Goal: Entertainment & Leisure: Consume media (video, audio)

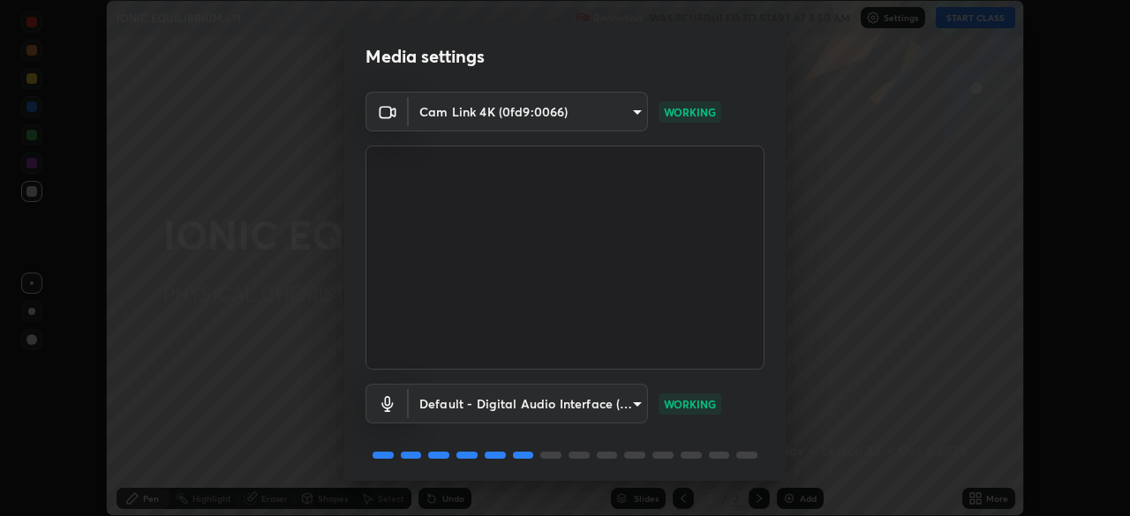
scroll to position [63, 0]
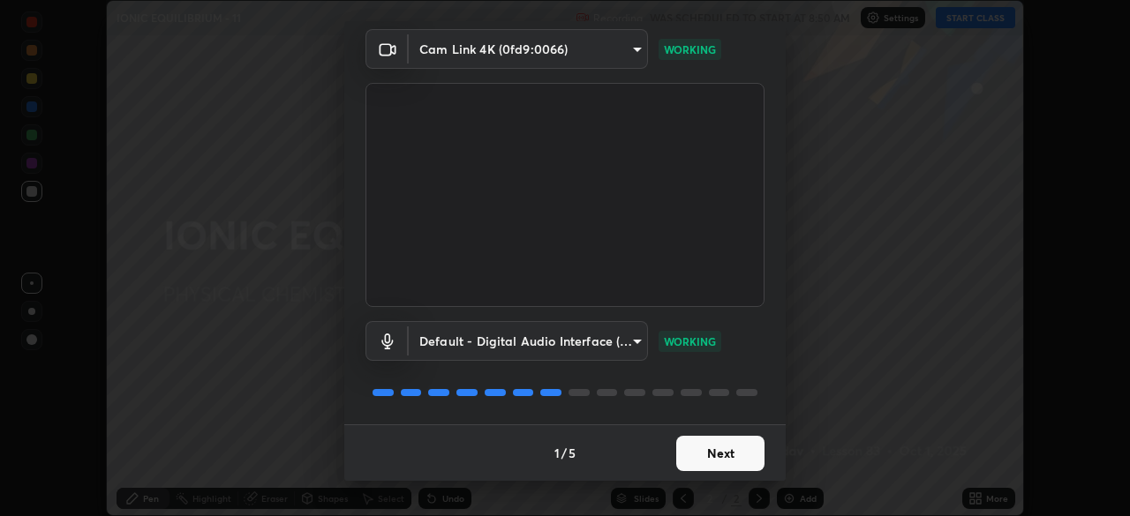
click at [734, 459] on button "Next" at bounding box center [720, 453] width 88 height 35
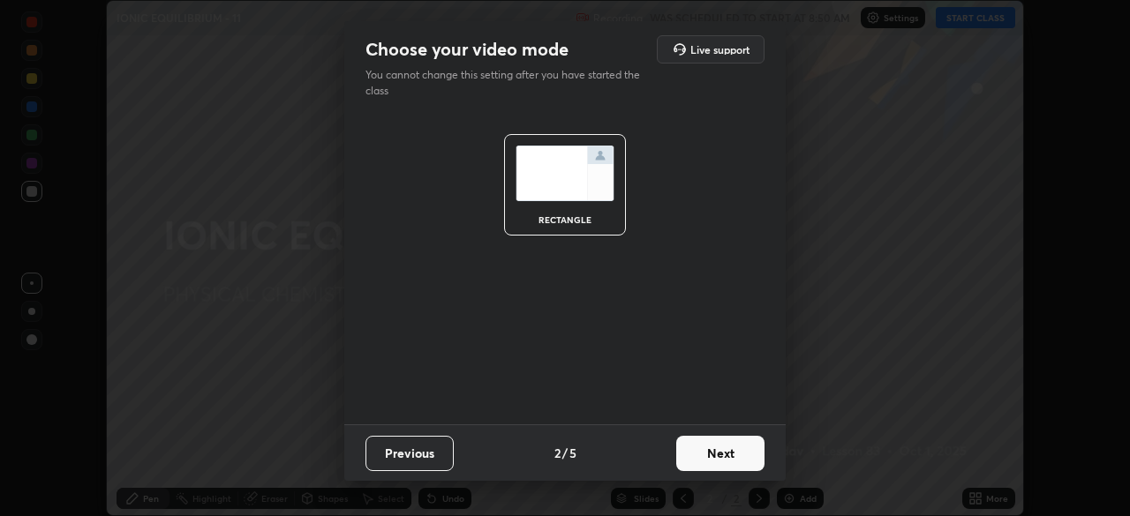
scroll to position [0, 0]
click at [734, 465] on button "Next" at bounding box center [720, 453] width 88 height 35
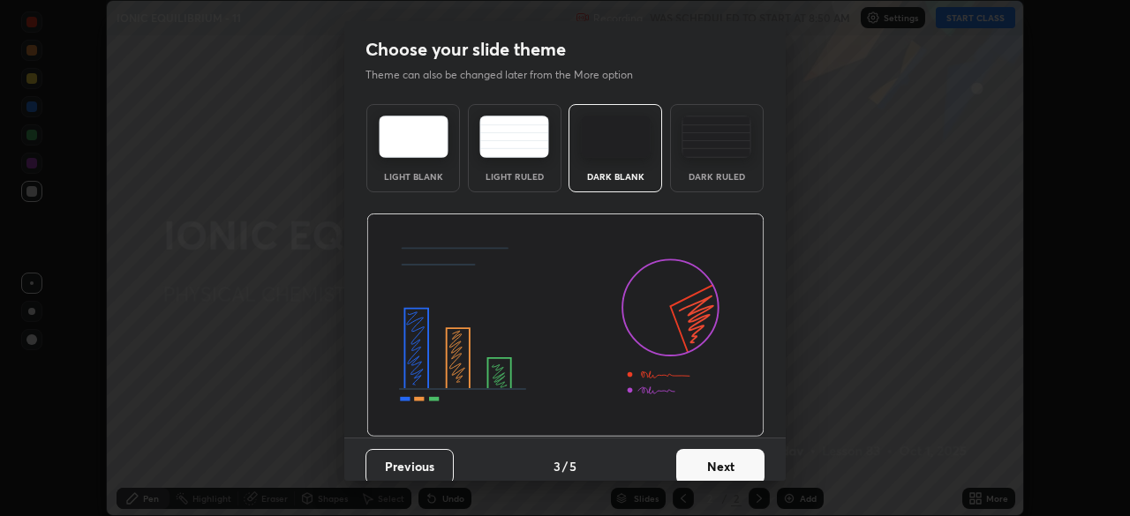
click at [738, 467] on button "Next" at bounding box center [720, 466] width 88 height 35
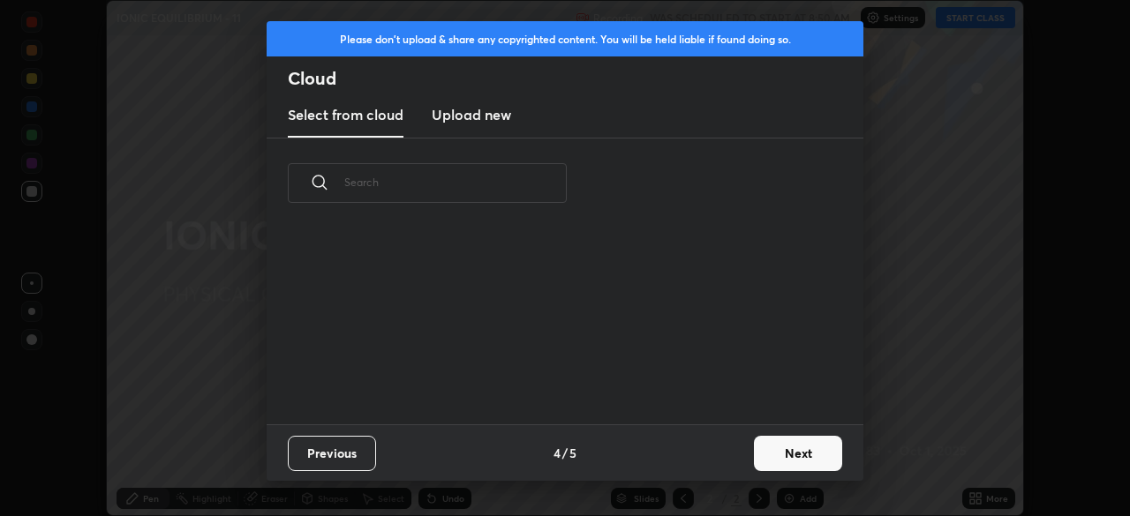
click at [773, 455] on button "Next" at bounding box center [798, 453] width 88 height 35
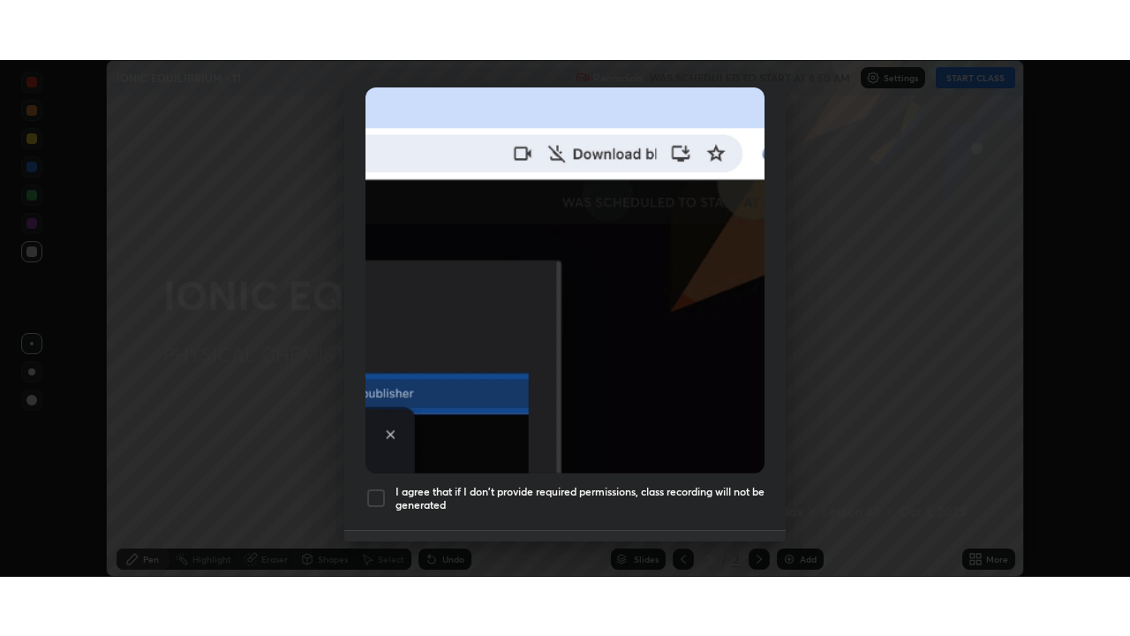
scroll to position [423, 0]
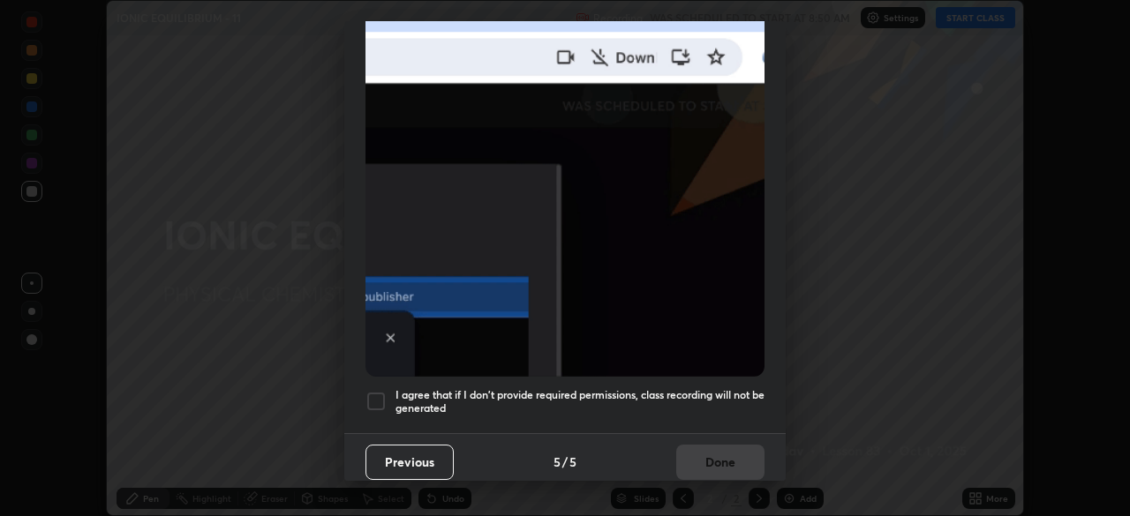
click at [659, 388] on h5 "I agree that if I don't provide required permissions, class recording will not …" at bounding box center [579, 401] width 369 height 27
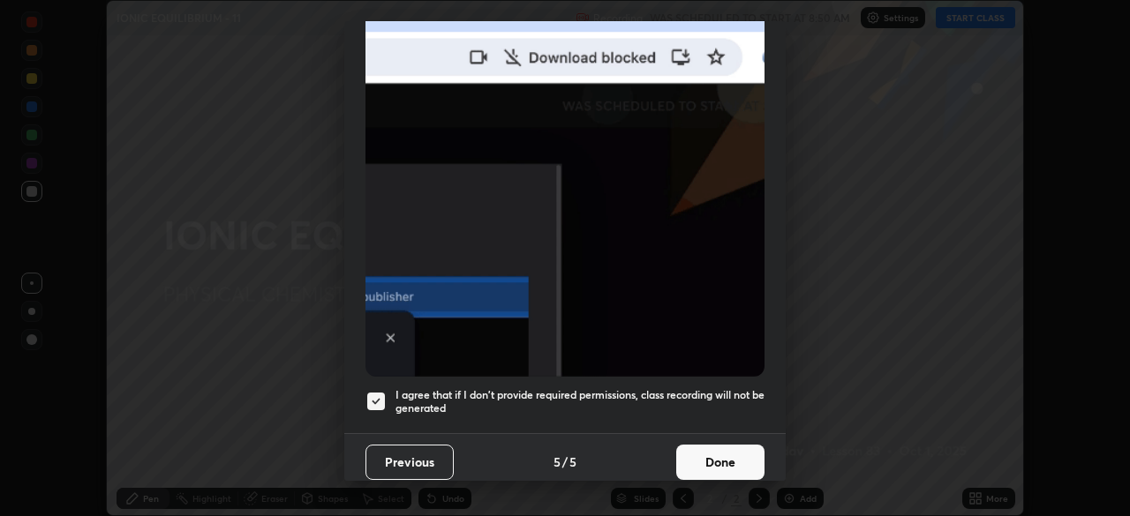
click at [706, 452] on button "Done" at bounding box center [720, 462] width 88 height 35
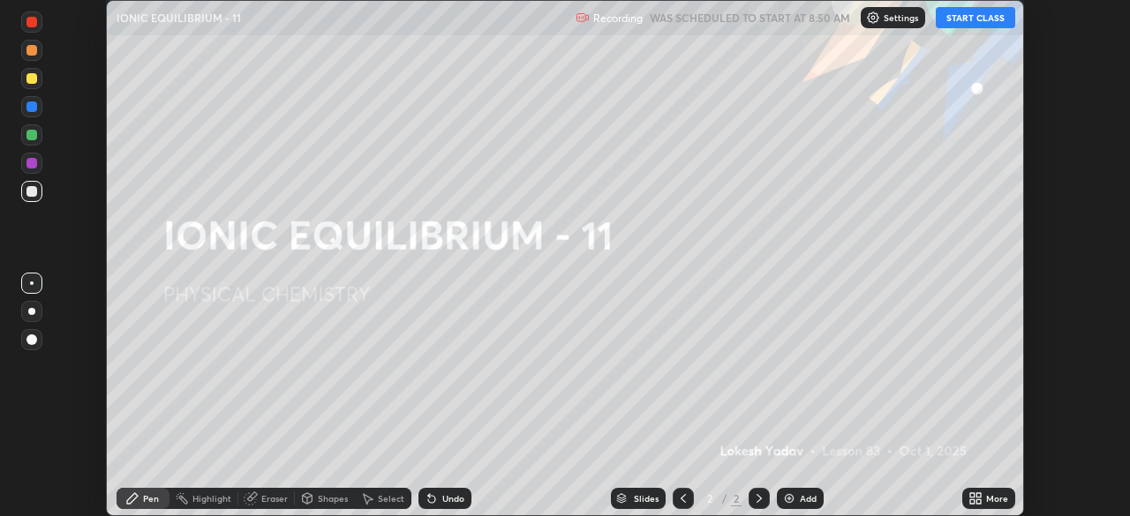
click at [954, 20] on button "START CLASS" at bounding box center [975, 17] width 79 height 21
click at [984, 501] on div "More" at bounding box center [988, 498] width 53 height 21
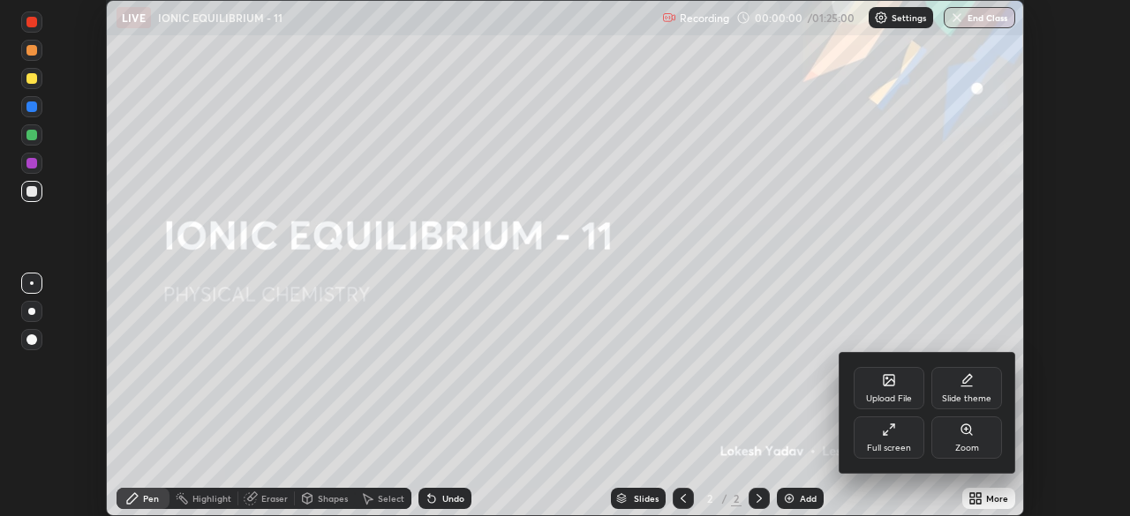
click at [885, 437] on div "Full screen" at bounding box center [889, 438] width 71 height 42
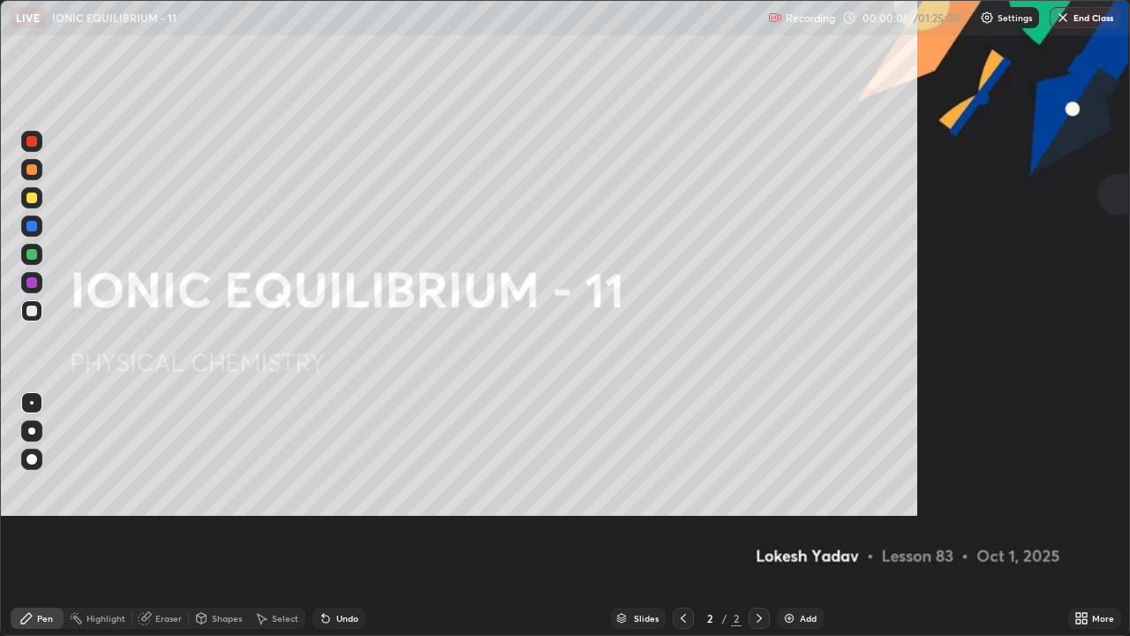
scroll to position [636, 1130]
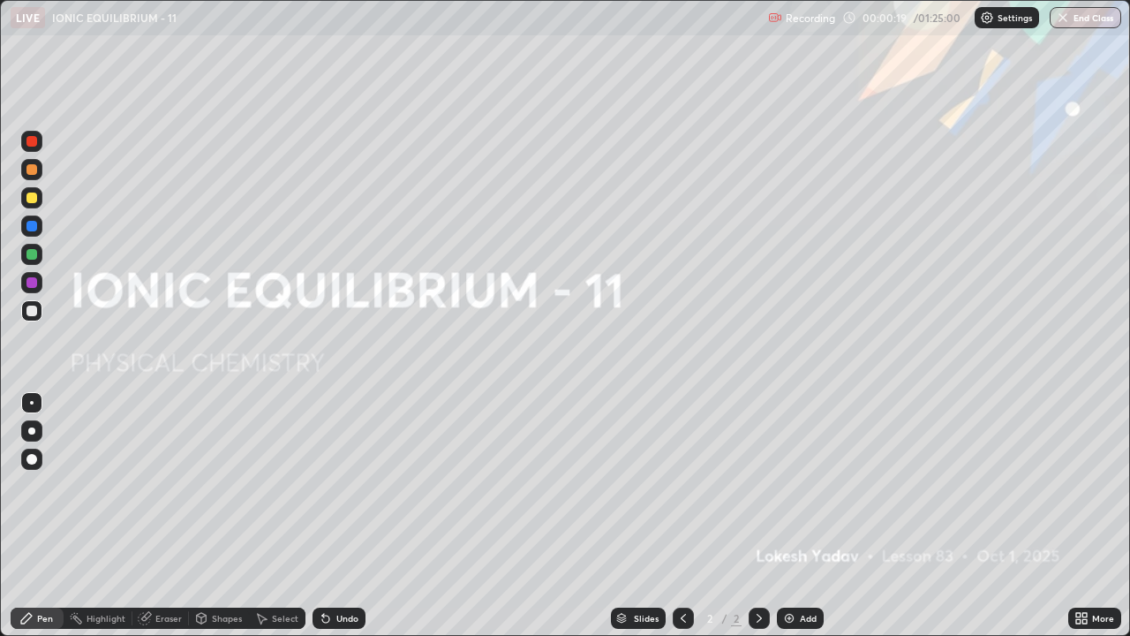
click at [790, 516] on img at bounding box center [789, 618] width 14 height 14
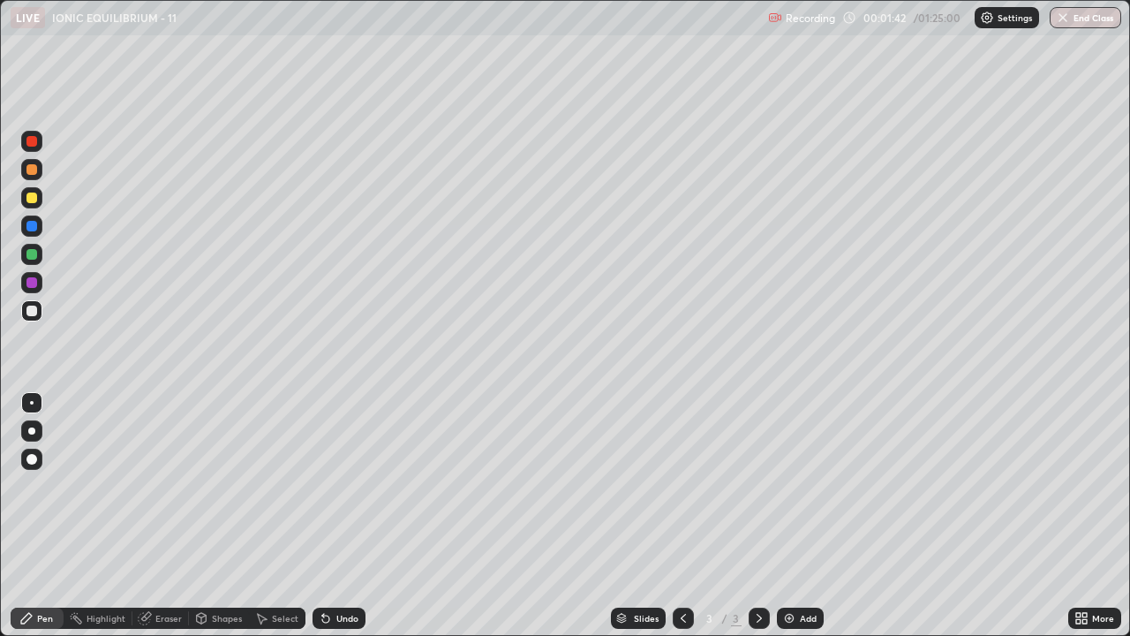
click at [340, 516] on div "Undo" at bounding box center [338, 617] width 53 height 21
click at [336, 516] on div "Undo" at bounding box center [347, 618] width 22 height 9
click at [32, 199] on div at bounding box center [31, 197] width 11 height 11
click at [33, 310] on div at bounding box center [31, 310] width 11 height 11
click at [336, 516] on div "Undo" at bounding box center [347, 618] width 22 height 9
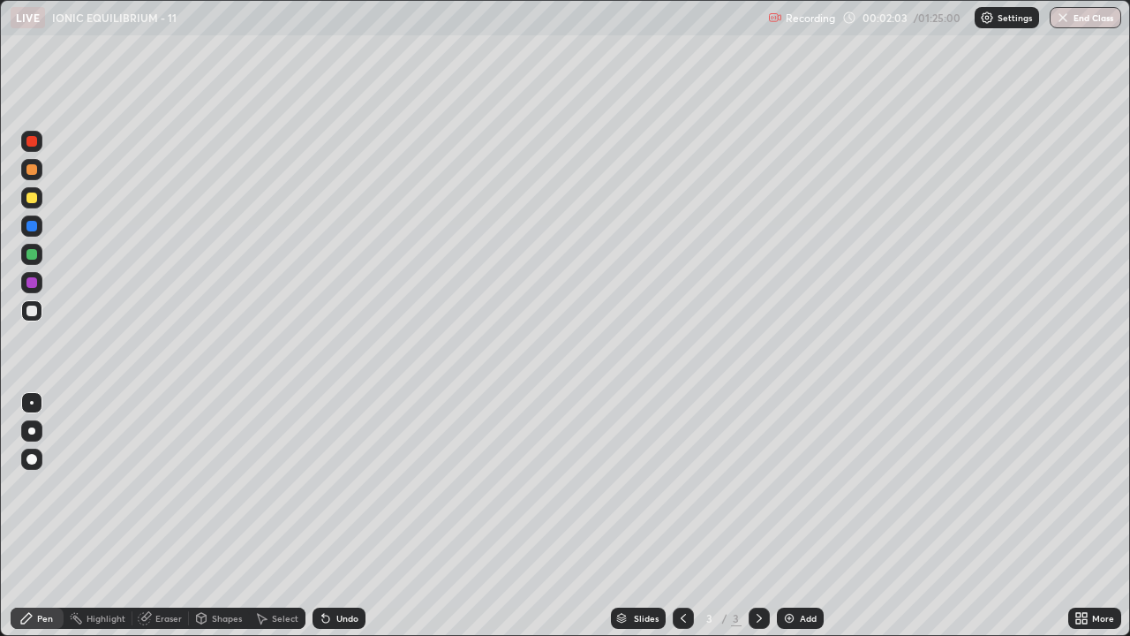
click at [339, 516] on div "Undo" at bounding box center [347, 618] width 22 height 9
click at [162, 516] on div "Eraser" at bounding box center [160, 617] width 56 height 21
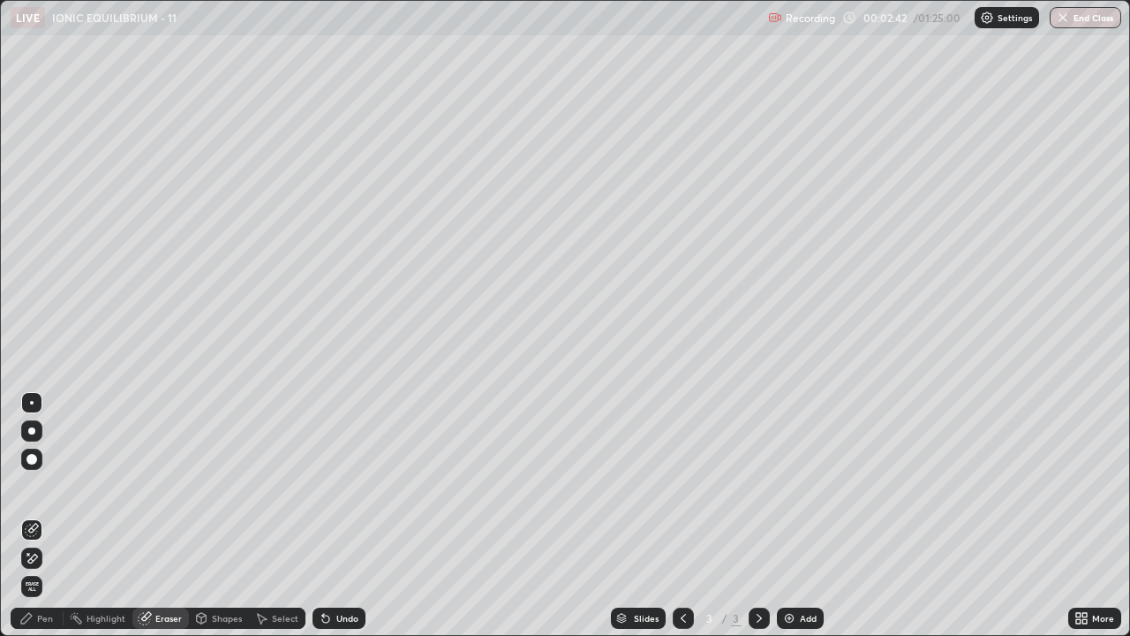
click at [39, 516] on div "Pen" at bounding box center [45, 618] width 16 height 9
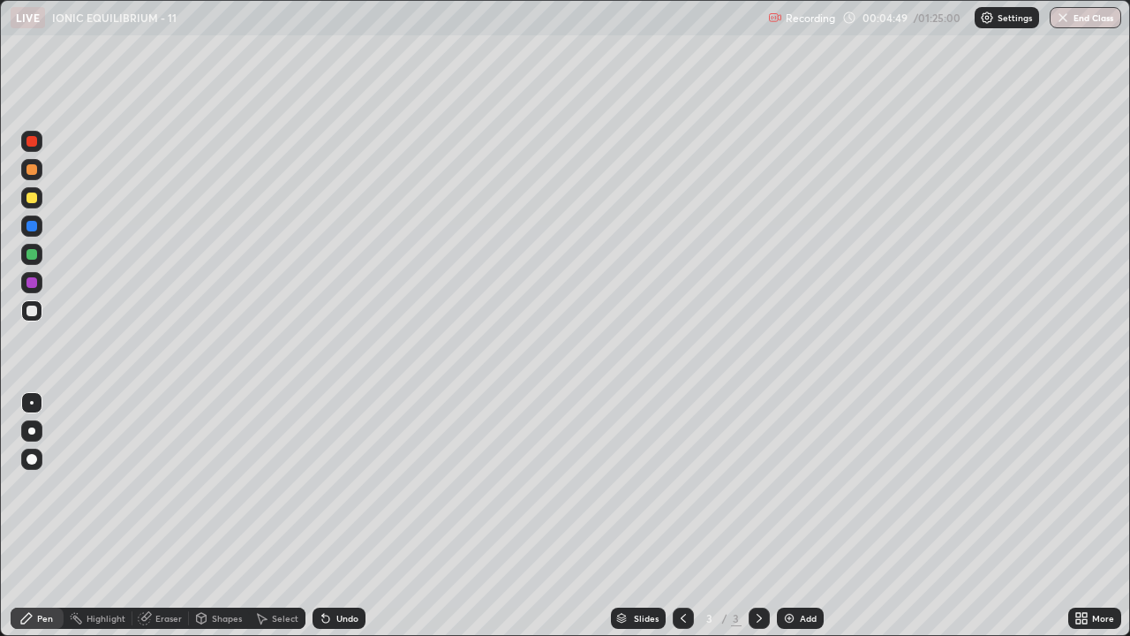
click at [162, 516] on div "Eraser" at bounding box center [168, 618] width 26 height 9
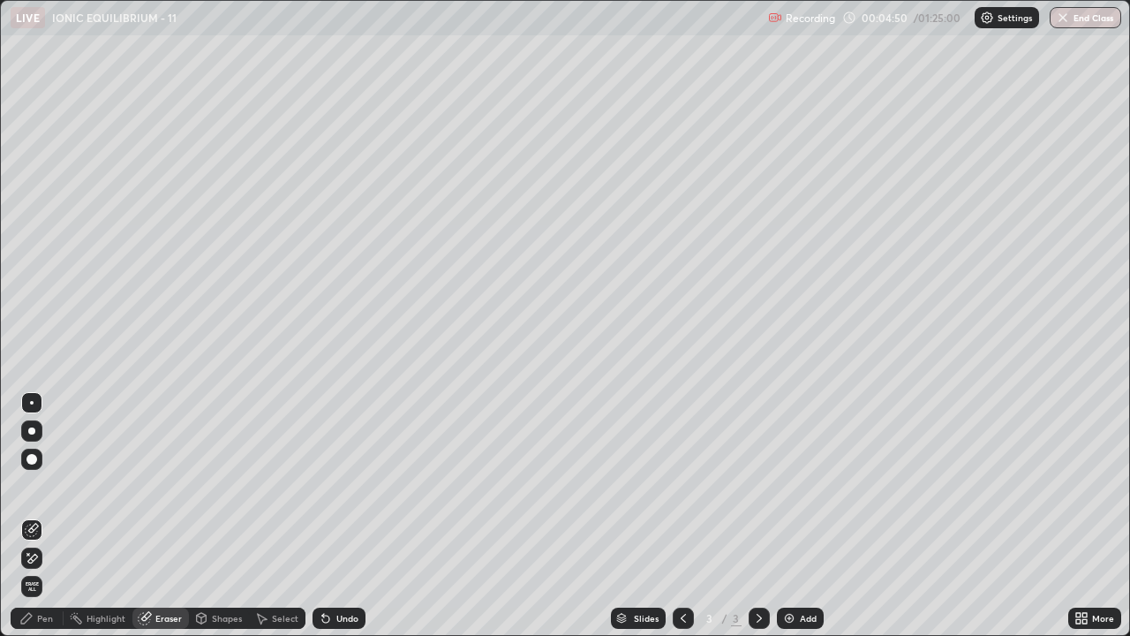
click at [32, 516] on span "Erase all" at bounding box center [31, 586] width 19 height 11
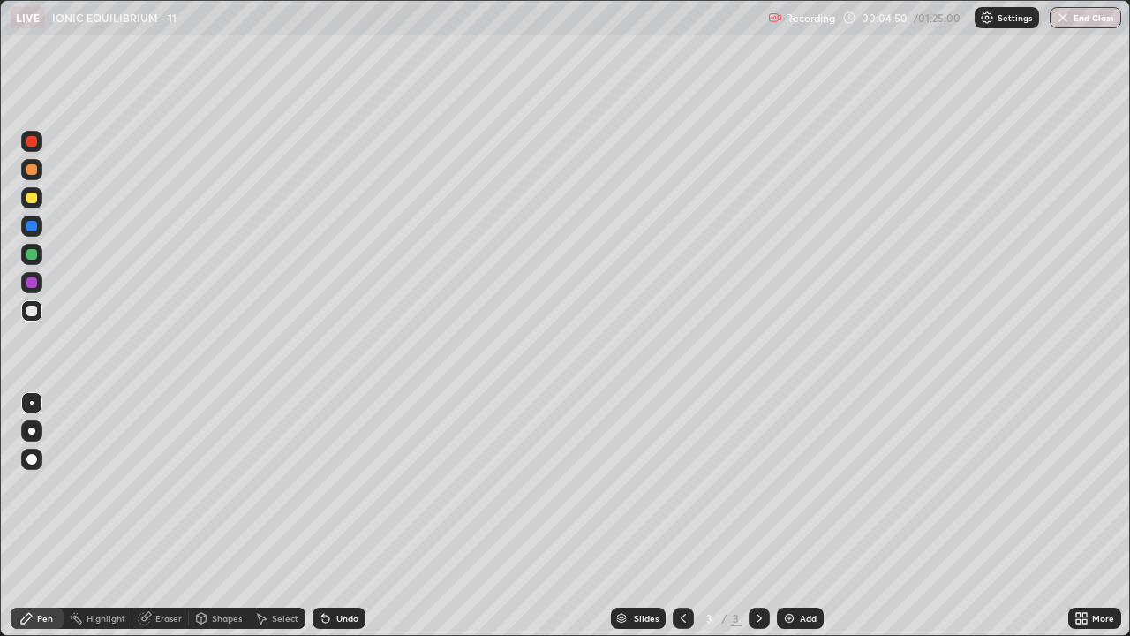
click at [41, 516] on div "Pen" at bounding box center [45, 618] width 16 height 9
click at [32, 201] on div at bounding box center [31, 197] width 11 height 11
click at [31, 312] on div at bounding box center [31, 310] width 11 height 11
click at [31, 202] on div at bounding box center [31, 197] width 11 height 11
click at [34, 312] on div at bounding box center [31, 310] width 11 height 11
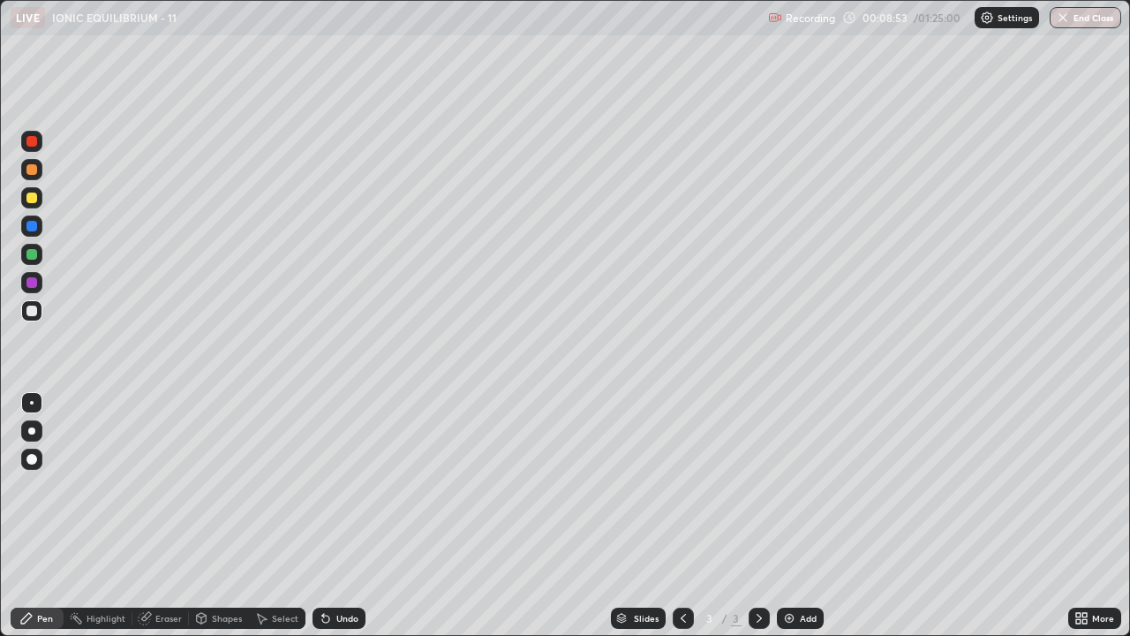
click at [34, 198] on div at bounding box center [31, 197] width 11 height 11
click at [35, 172] on div at bounding box center [31, 169] width 11 height 11
click at [29, 304] on div at bounding box center [31, 310] width 21 height 21
click at [30, 249] on div at bounding box center [31, 254] width 11 height 11
click at [343, 516] on div "Undo" at bounding box center [347, 618] width 22 height 9
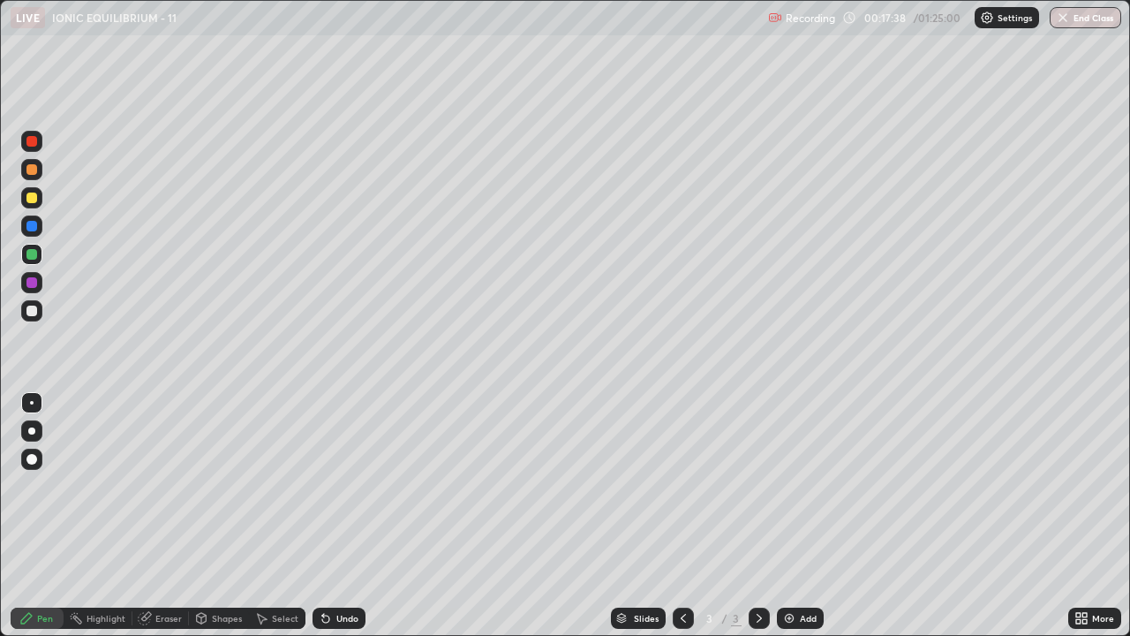
click at [34, 195] on div at bounding box center [31, 197] width 11 height 11
click at [791, 516] on img at bounding box center [789, 618] width 14 height 14
click at [33, 198] on div at bounding box center [31, 197] width 11 height 11
click at [31, 312] on div at bounding box center [31, 310] width 11 height 11
click at [336, 516] on div "Undo" at bounding box center [347, 618] width 22 height 9
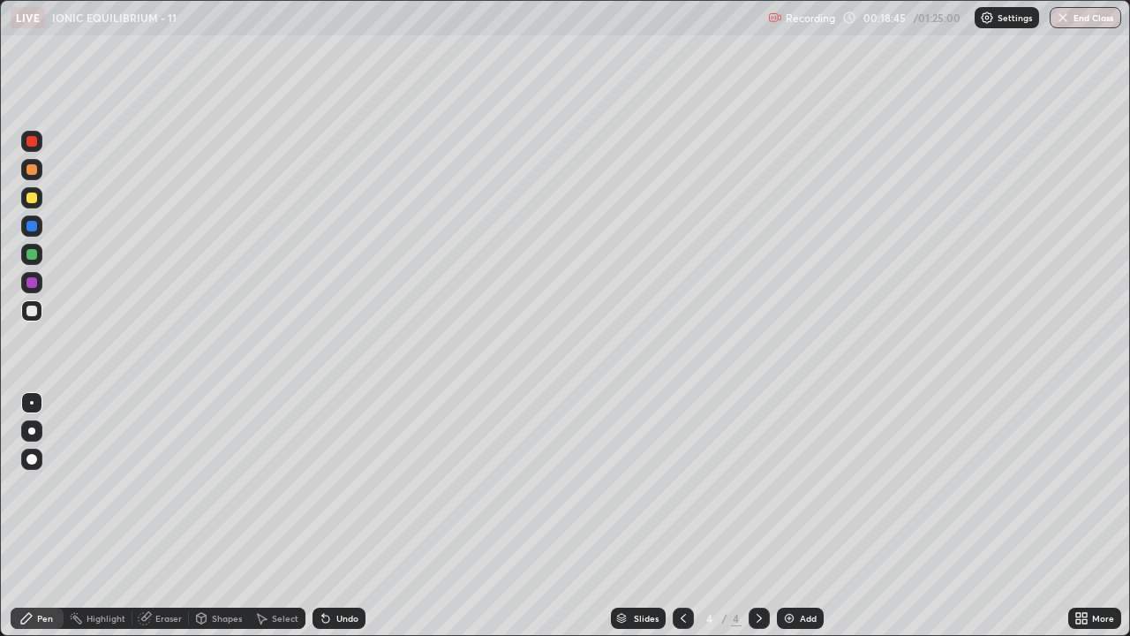
click at [323, 516] on icon at bounding box center [325, 618] width 7 height 7
click at [332, 516] on div "Undo" at bounding box center [338, 617] width 53 height 21
click at [329, 516] on div "Undo" at bounding box center [338, 617] width 53 height 21
click at [32, 256] on div at bounding box center [31, 254] width 11 height 11
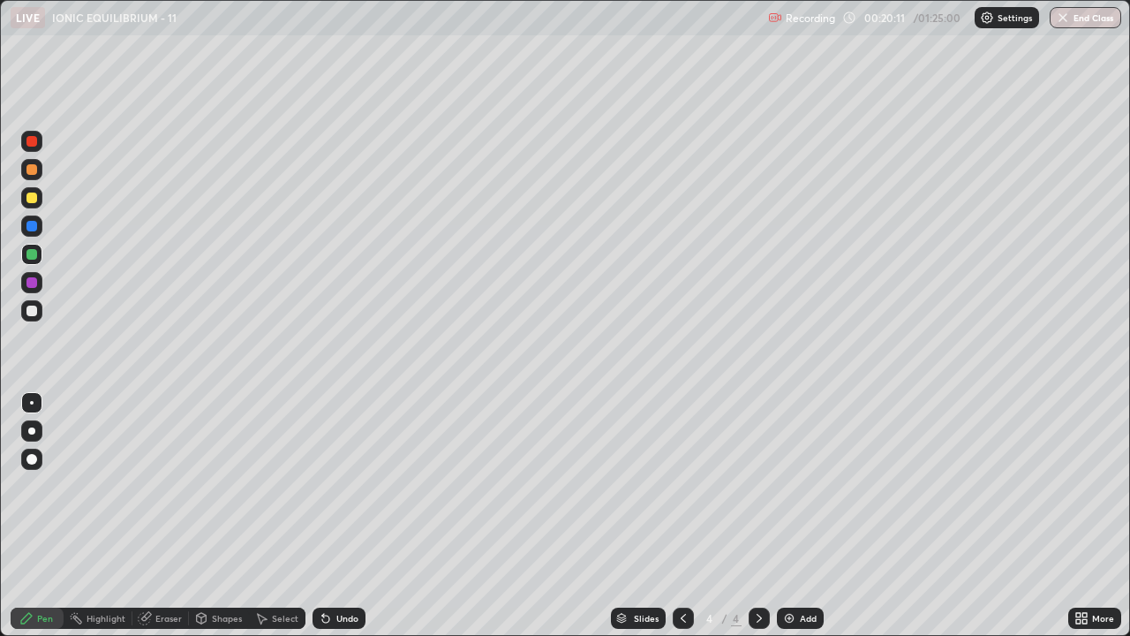
click at [327, 516] on icon at bounding box center [325, 618] width 7 height 7
click at [328, 516] on icon at bounding box center [326, 618] width 14 height 14
click at [330, 516] on div "Undo" at bounding box center [338, 617] width 53 height 21
click at [333, 516] on div "Undo" at bounding box center [338, 617] width 53 height 21
click at [336, 516] on div "Undo" at bounding box center [347, 618] width 22 height 9
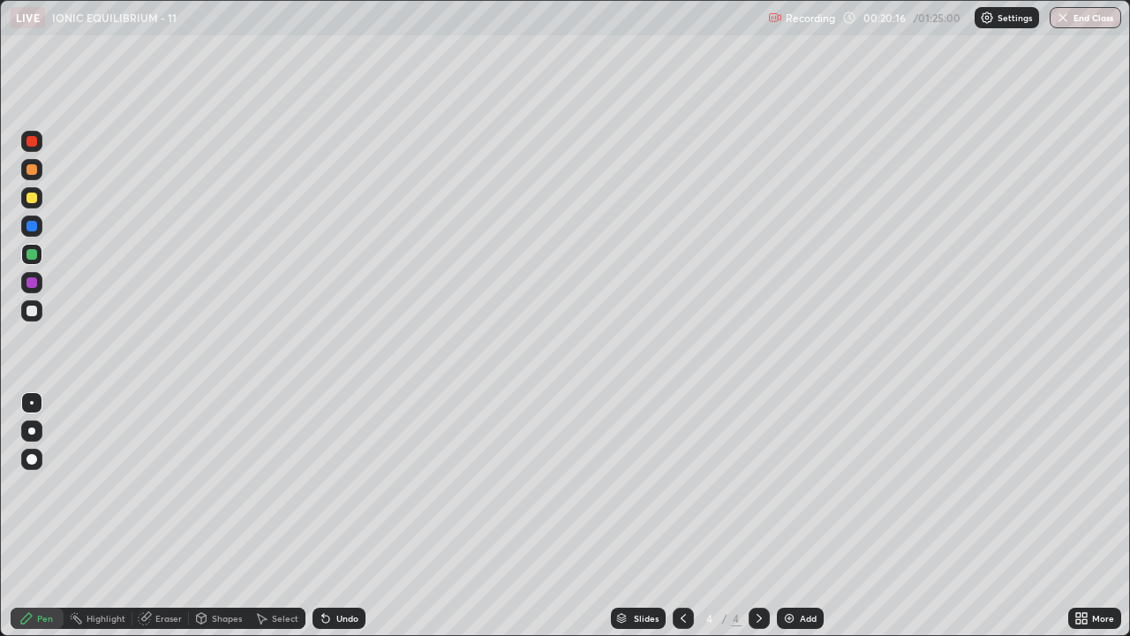
click at [332, 516] on div "Undo" at bounding box center [338, 617] width 53 height 21
click at [30, 226] on div at bounding box center [31, 226] width 11 height 11
click at [33, 310] on div at bounding box center [31, 310] width 11 height 11
click at [32, 258] on div at bounding box center [31, 254] width 11 height 11
click at [31, 312] on div at bounding box center [31, 310] width 11 height 11
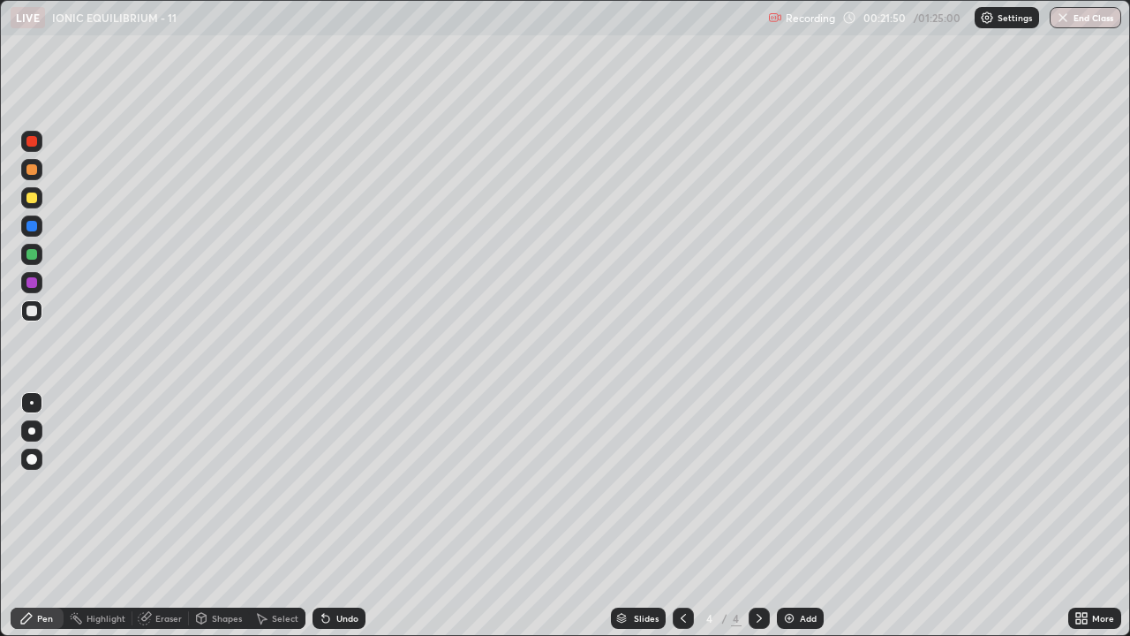
click at [29, 201] on div at bounding box center [31, 197] width 11 height 11
click at [26, 311] on div at bounding box center [31, 310] width 11 height 11
click at [31, 224] on div at bounding box center [31, 226] width 11 height 11
click at [29, 309] on div at bounding box center [31, 310] width 11 height 11
click at [35, 199] on div at bounding box center [31, 197] width 11 height 11
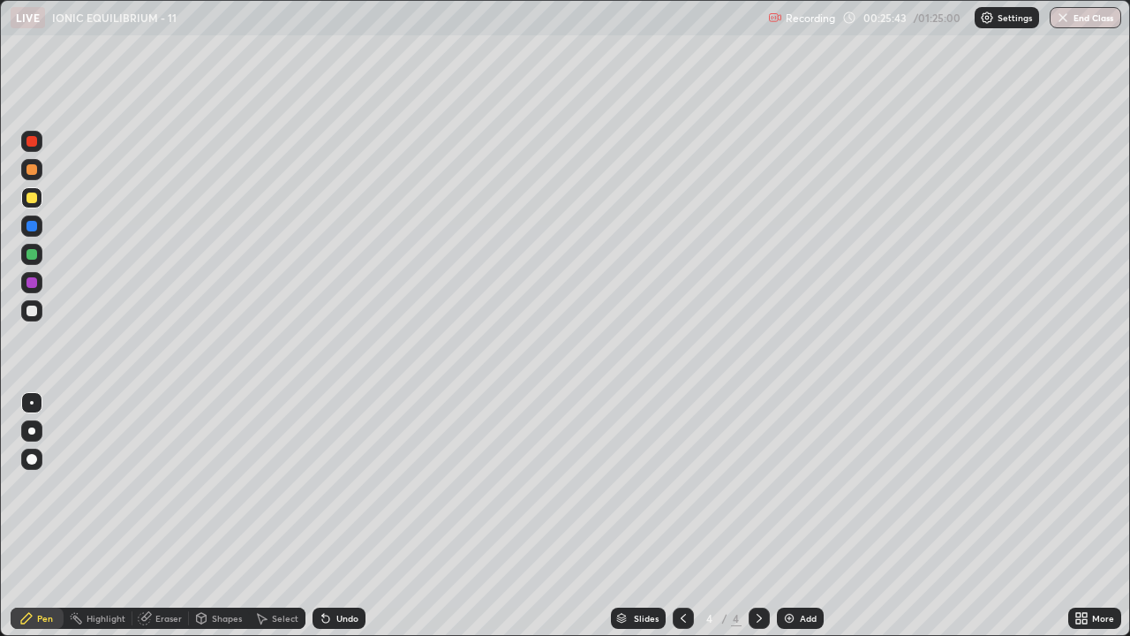
click at [27, 282] on div at bounding box center [31, 282] width 11 height 11
click at [263, 516] on icon at bounding box center [263, 619] width 10 height 11
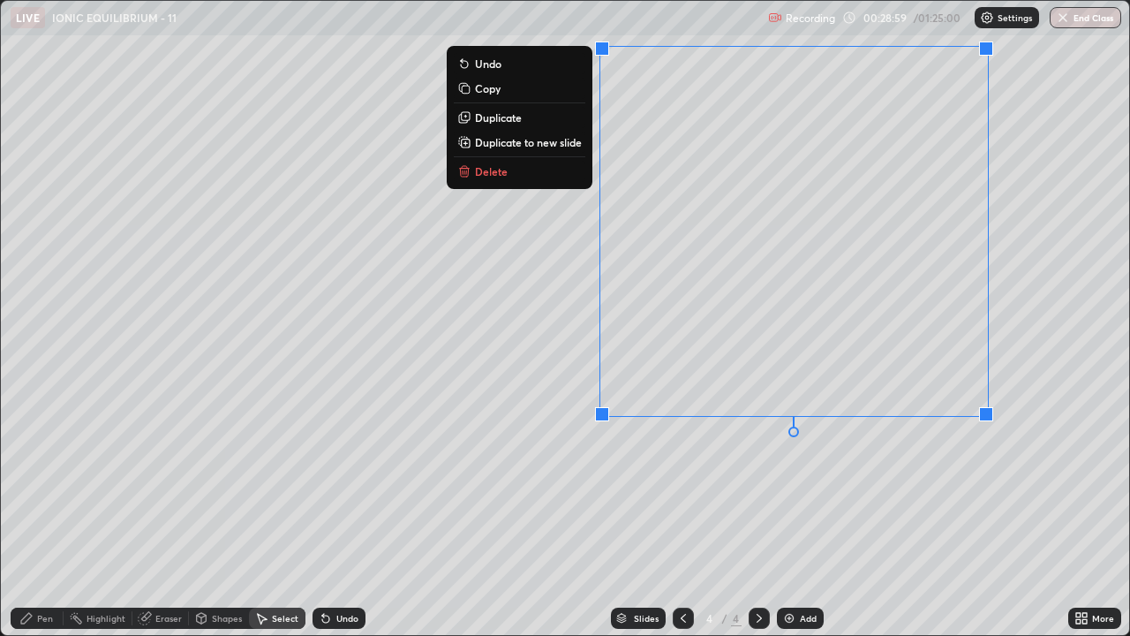
click at [578, 151] on button "Duplicate to new slide" at bounding box center [520, 142] width 132 height 21
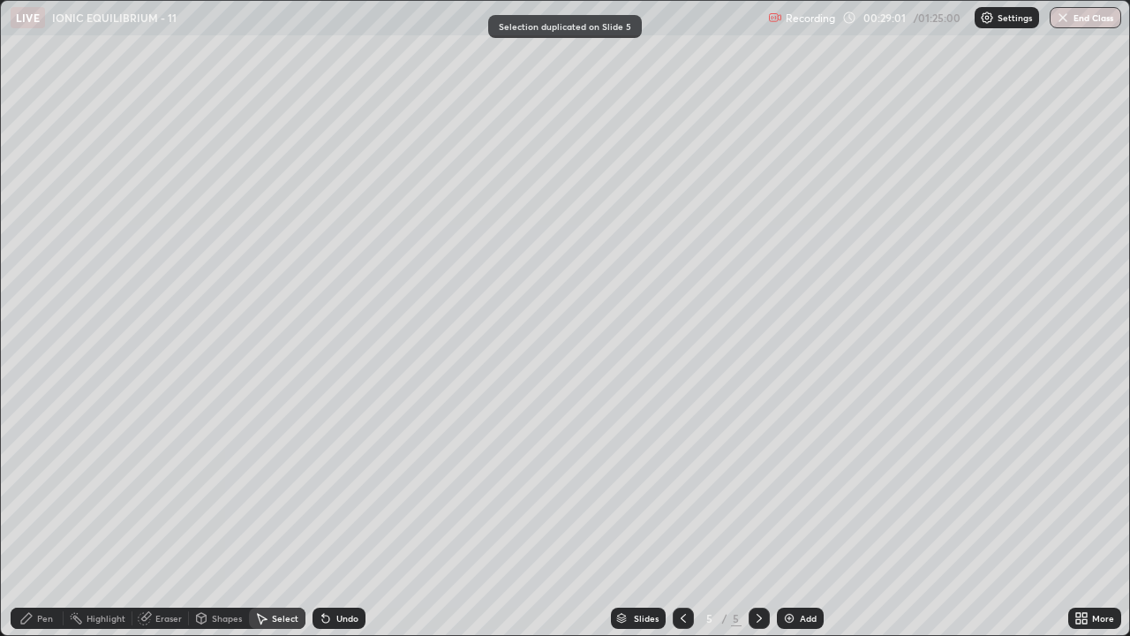
click at [50, 516] on div "Pen" at bounding box center [45, 618] width 16 height 9
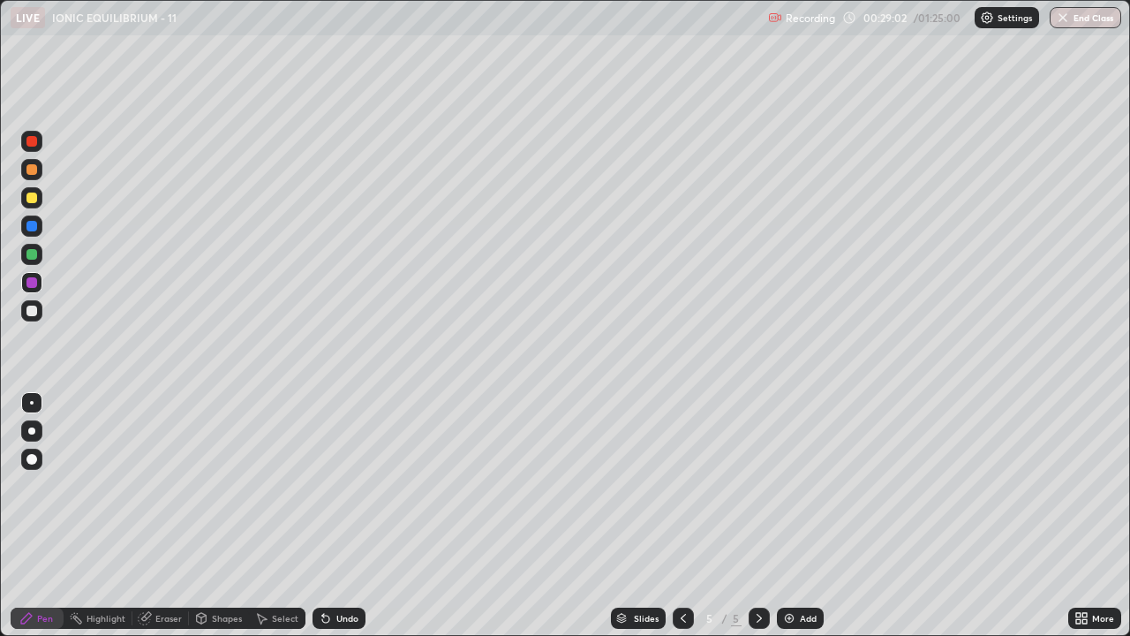
click at [32, 199] on div at bounding box center [31, 197] width 11 height 11
click at [331, 516] on div "Undo" at bounding box center [338, 617] width 53 height 21
click at [31, 313] on div at bounding box center [31, 310] width 11 height 11
click at [34, 169] on div at bounding box center [31, 169] width 11 height 11
click at [350, 516] on div "Undo" at bounding box center [347, 618] width 22 height 9
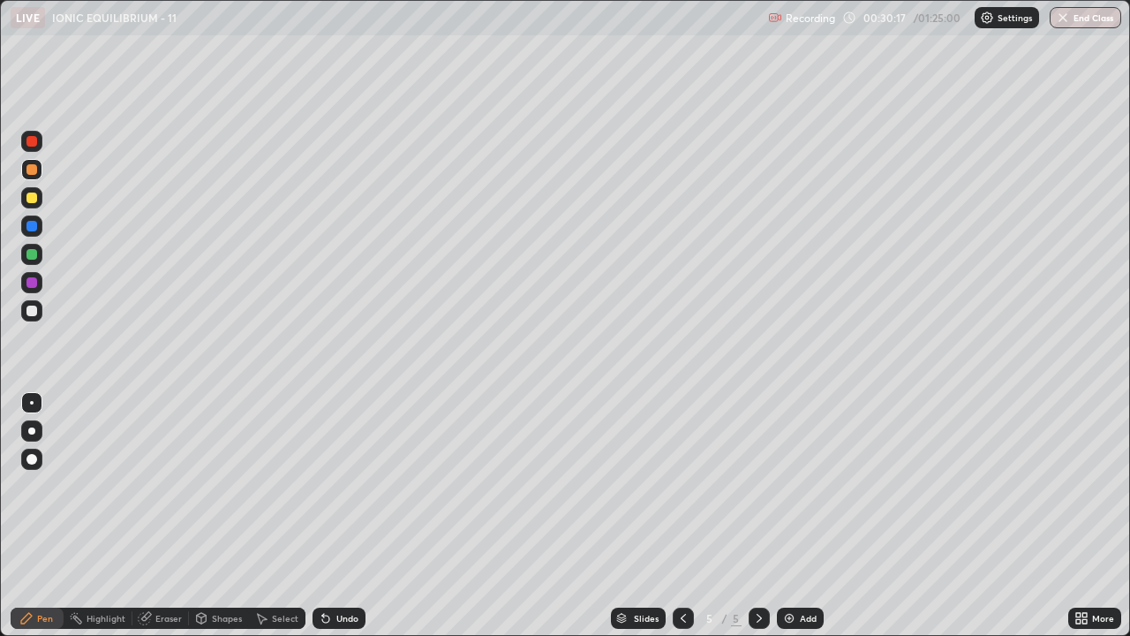
click at [34, 252] on div at bounding box center [31, 254] width 11 height 11
click at [327, 516] on icon at bounding box center [325, 618] width 7 height 7
click at [35, 196] on div at bounding box center [31, 197] width 11 height 11
click at [35, 308] on div at bounding box center [31, 310] width 11 height 11
click at [31, 197] on div at bounding box center [31, 197] width 11 height 11
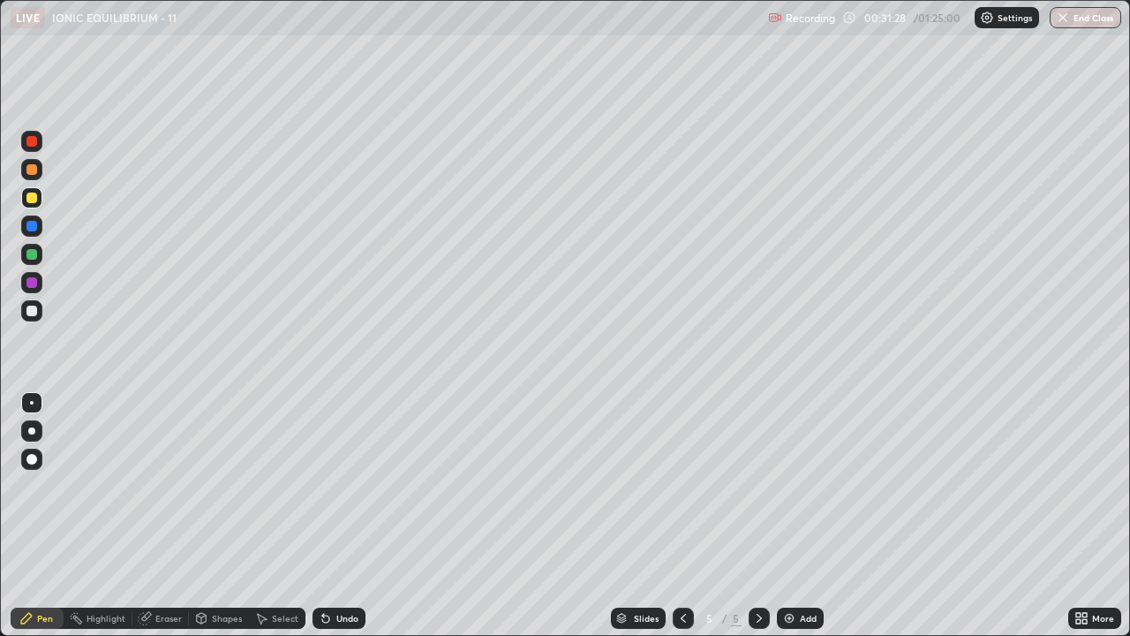
click at [267, 516] on div "Select" at bounding box center [277, 617] width 56 height 21
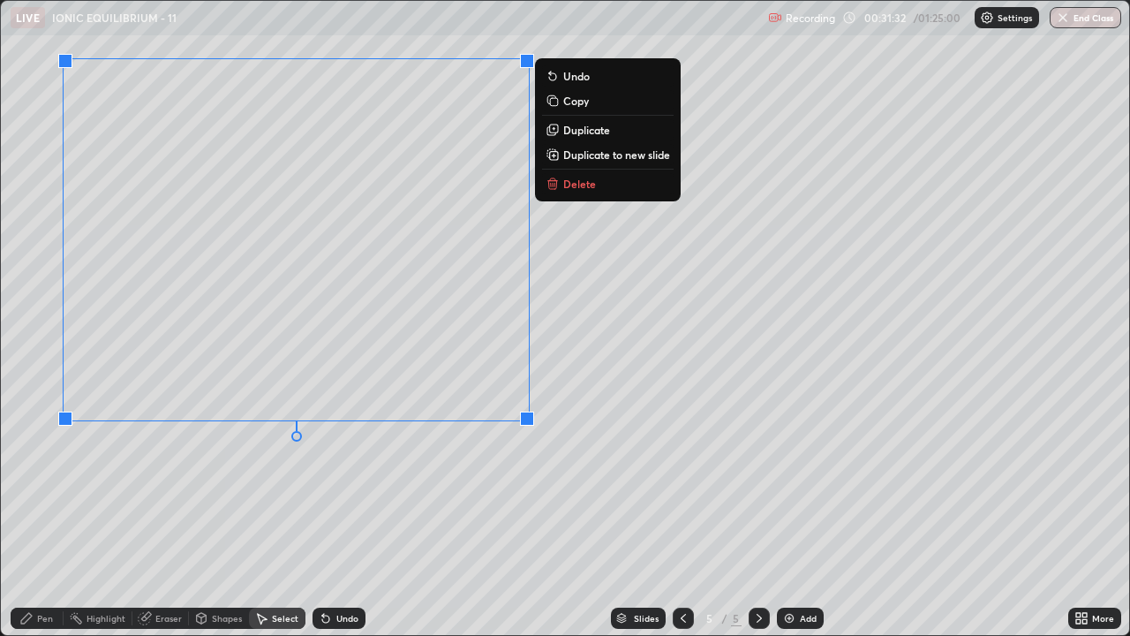
click at [591, 155] on p "Duplicate to new slide" at bounding box center [616, 154] width 107 height 14
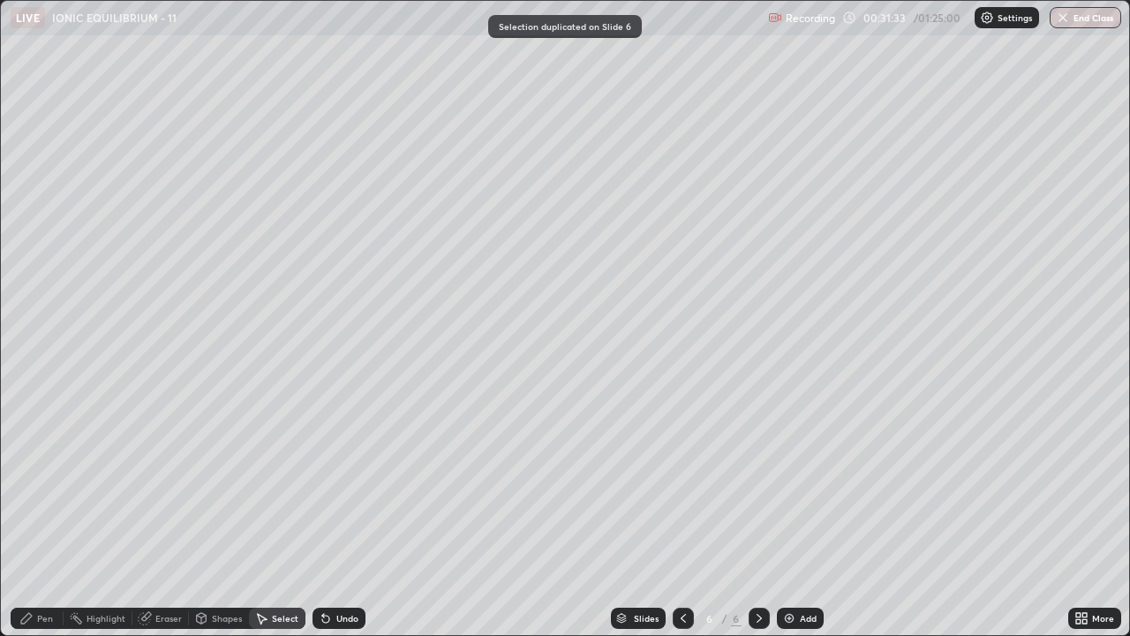
click at [41, 516] on div "Pen" at bounding box center [45, 618] width 16 height 9
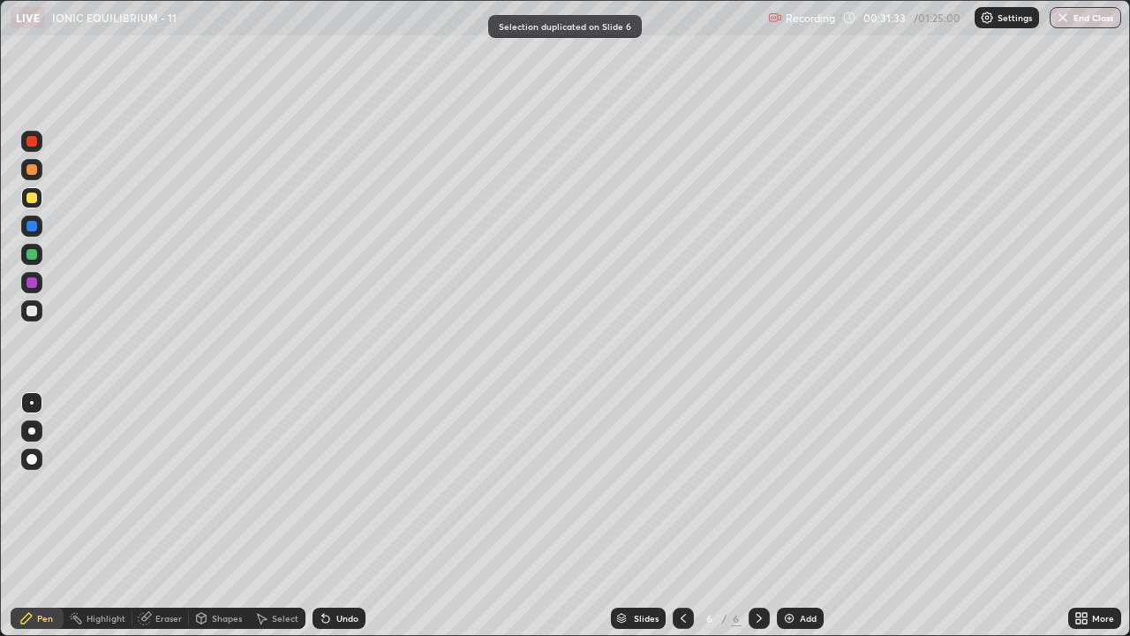
click at [34, 204] on div at bounding box center [31, 197] width 21 height 21
click at [28, 317] on div at bounding box center [31, 310] width 21 height 21
click at [351, 516] on div "Undo" at bounding box center [347, 618] width 22 height 9
click at [32, 202] on div at bounding box center [31, 197] width 11 height 11
click at [348, 516] on div "Undo" at bounding box center [338, 617] width 53 height 21
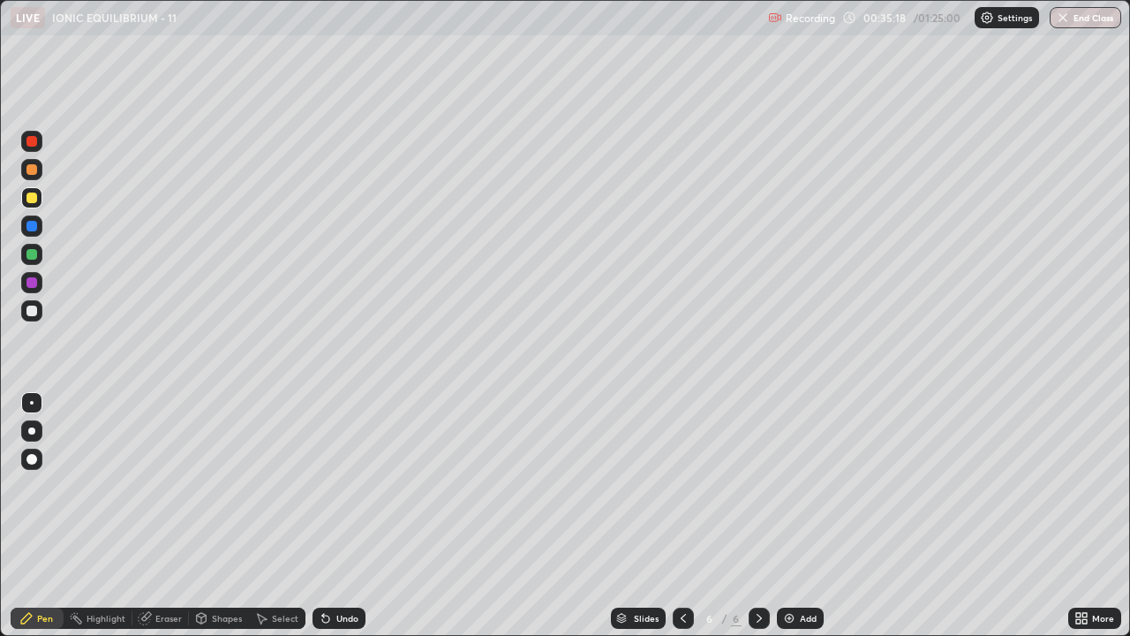
click at [29, 309] on div at bounding box center [31, 310] width 11 height 11
click at [343, 516] on div "Undo" at bounding box center [347, 618] width 22 height 9
click at [272, 516] on div "Select" at bounding box center [285, 618] width 26 height 9
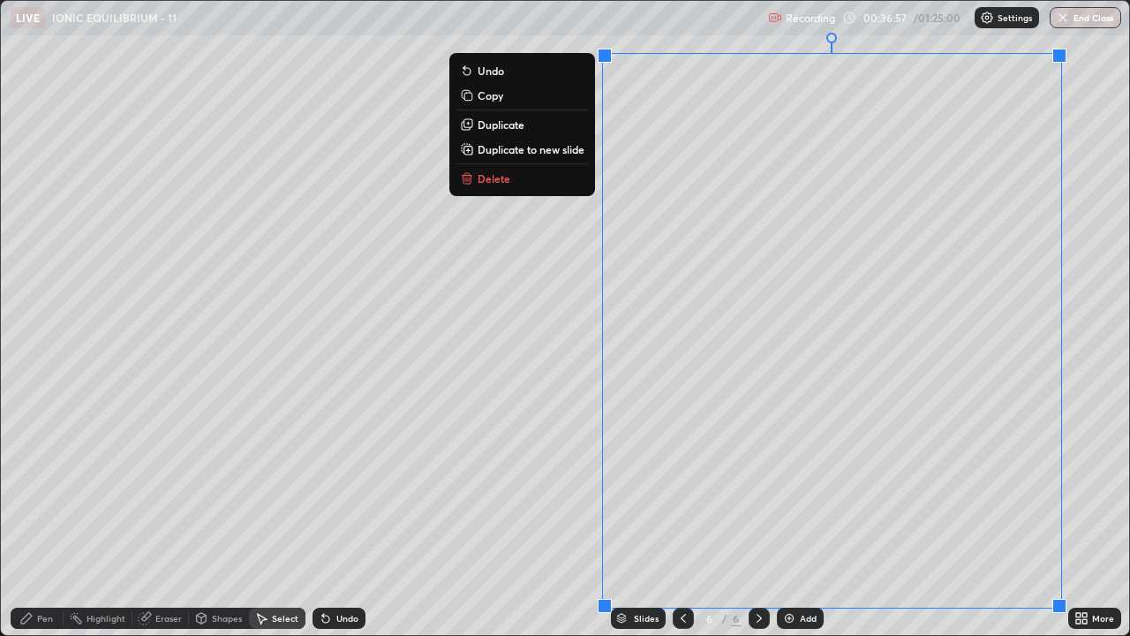
click at [573, 153] on p "Duplicate to new slide" at bounding box center [531, 149] width 107 height 14
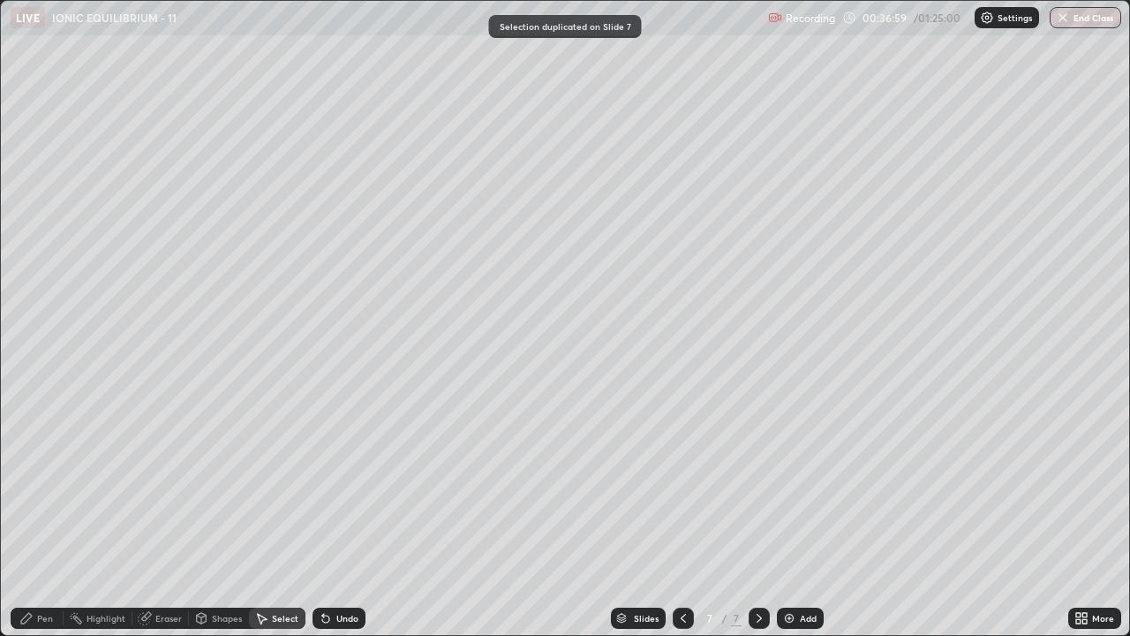
click at [39, 516] on div "Pen" at bounding box center [45, 618] width 16 height 9
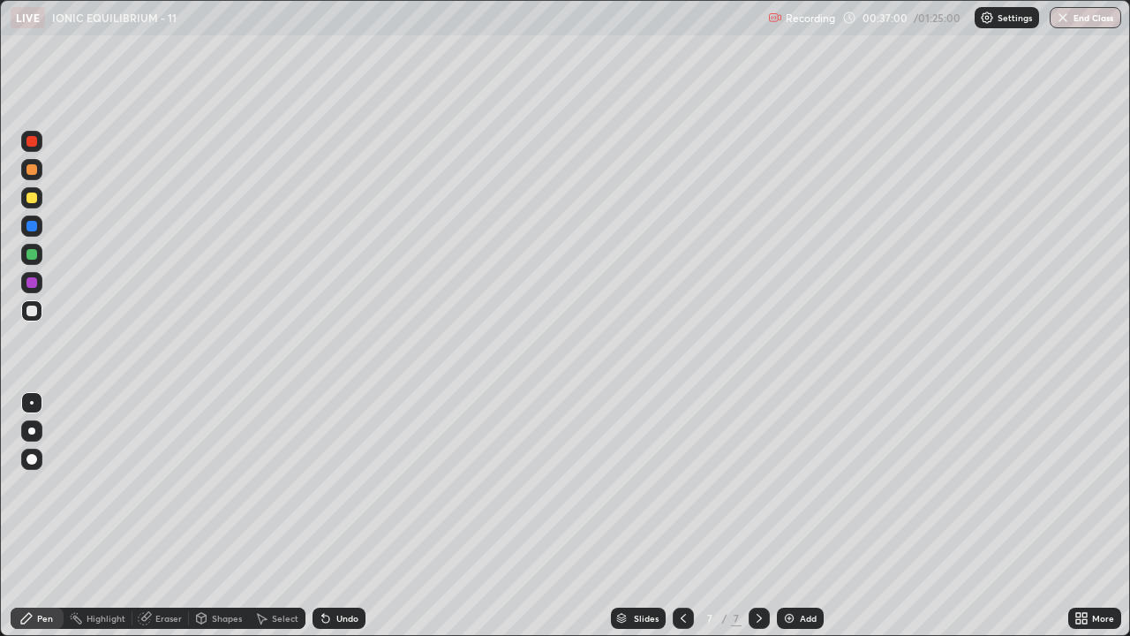
click at [32, 199] on div at bounding box center [31, 197] width 11 height 11
click at [362, 516] on div "Undo" at bounding box center [338, 617] width 53 height 21
click at [33, 311] on div at bounding box center [31, 310] width 11 height 11
click at [323, 516] on icon at bounding box center [325, 618] width 7 height 7
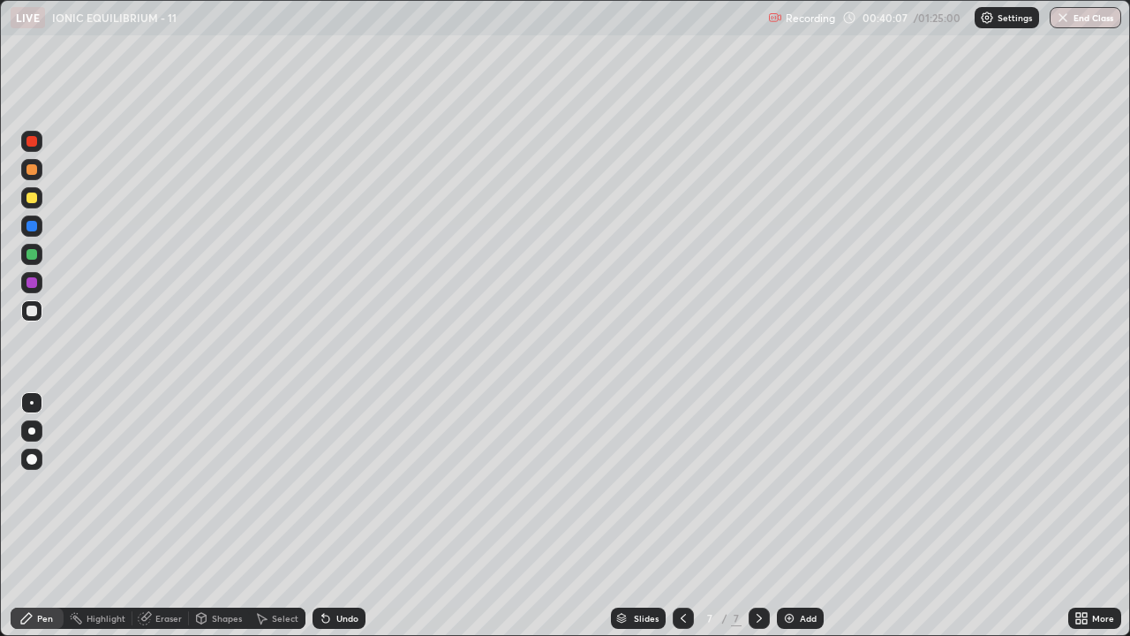
click at [326, 516] on icon at bounding box center [325, 618] width 7 height 7
click at [28, 256] on div at bounding box center [31, 254] width 11 height 11
click at [279, 516] on div "Select" at bounding box center [277, 617] width 56 height 21
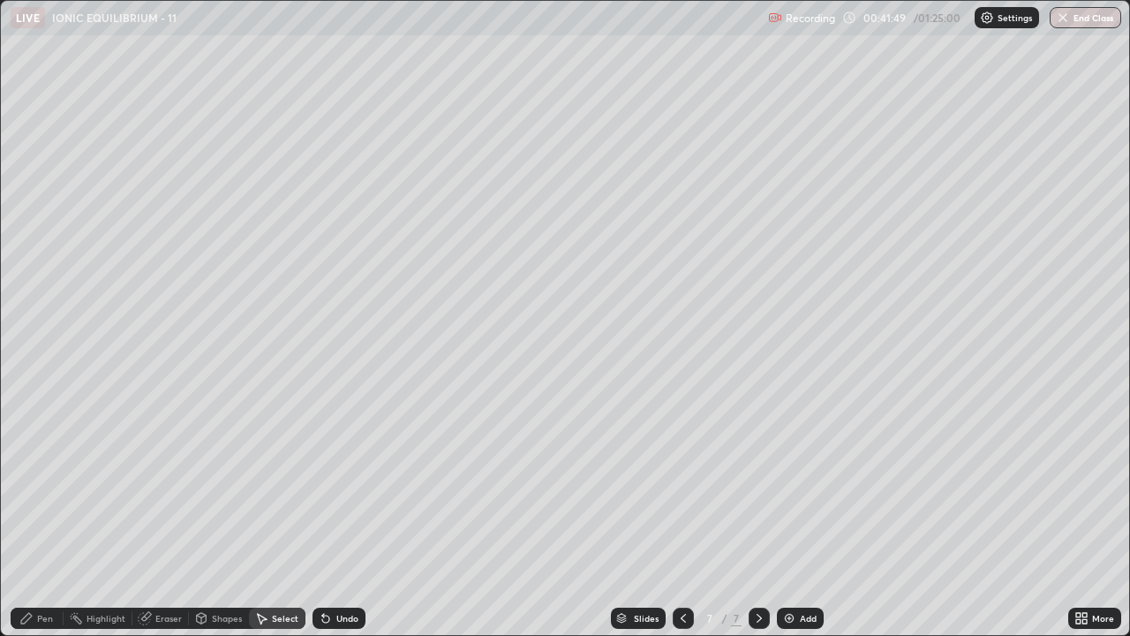
click at [222, 510] on div "0 ° Undo Copy Duplicate Duplicate to new slide Delete" at bounding box center [565, 318] width 1128 height 634
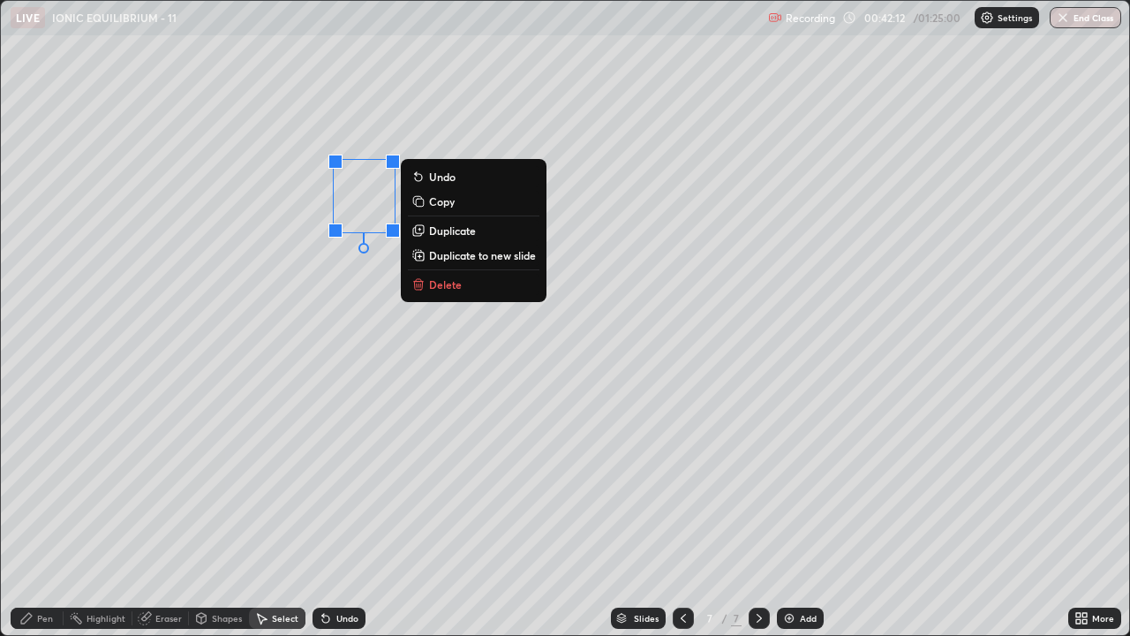
click at [43, 516] on div "Pen" at bounding box center [45, 618] width 16 height 9
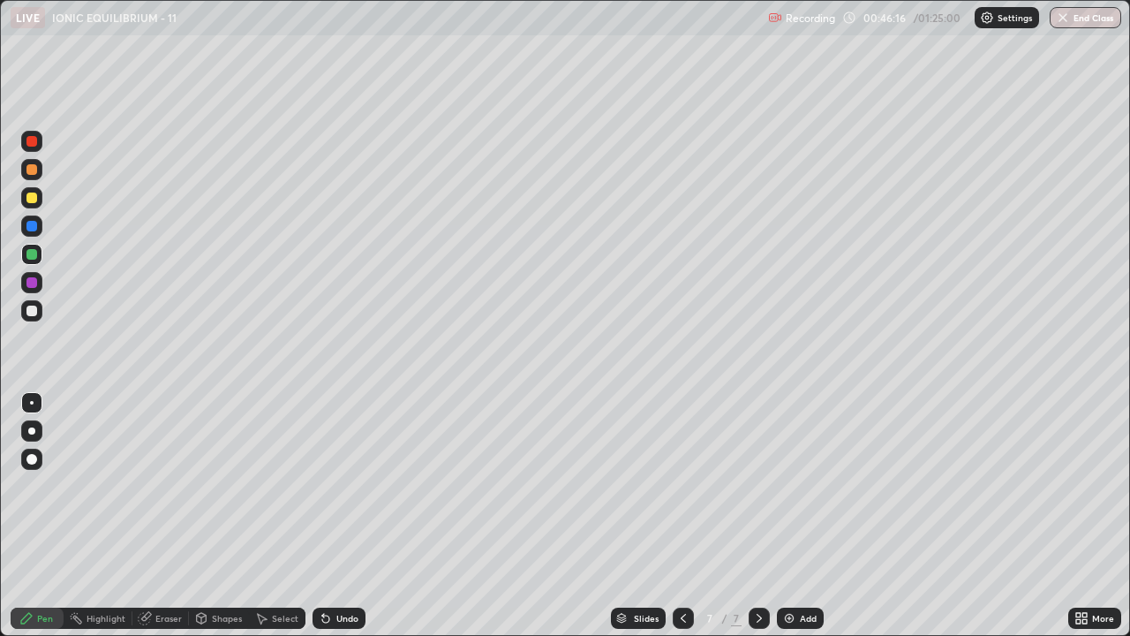
click at [33, 197] on div at bounding box center [31, 197] width 11 height 11
click at [356, 516] on div "Undo" at bounding box center [338, 617] width 53 height 21
click at [345, 516] on div "Undo" at bounding box center [347, 618] width 22 height 9
click at [341, 516] on div "Undo" at bounding box center [347, 618] width 22 height 9
click at [336, 516] on div "Undo" at bounding box center [347, 618] width 22 height 9
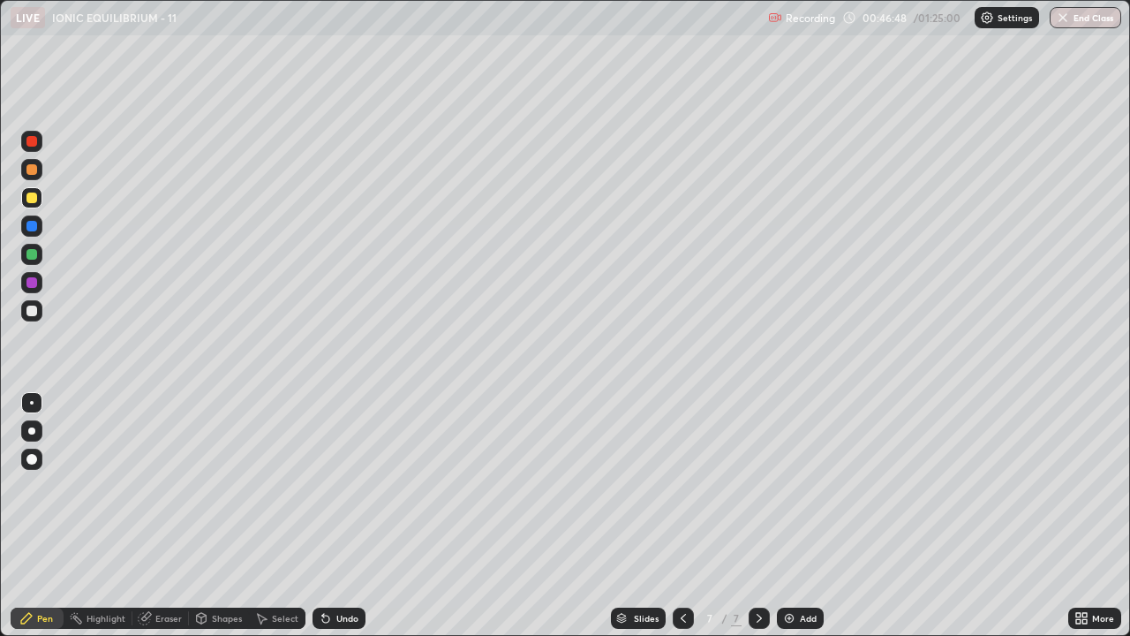
click at [336, 516] on div "Undo" at bounding box center [347, 618] width 22 height 9
click at [332, 516] on div "Undo" at bounding box center [338, 617] width 53 height 21
click at [329, 516] on icon at bounding box center [326, 618] width 14 height 14
click at [344, 516] on div "Undo" at bounding box center [347, 618] width 22 height 9
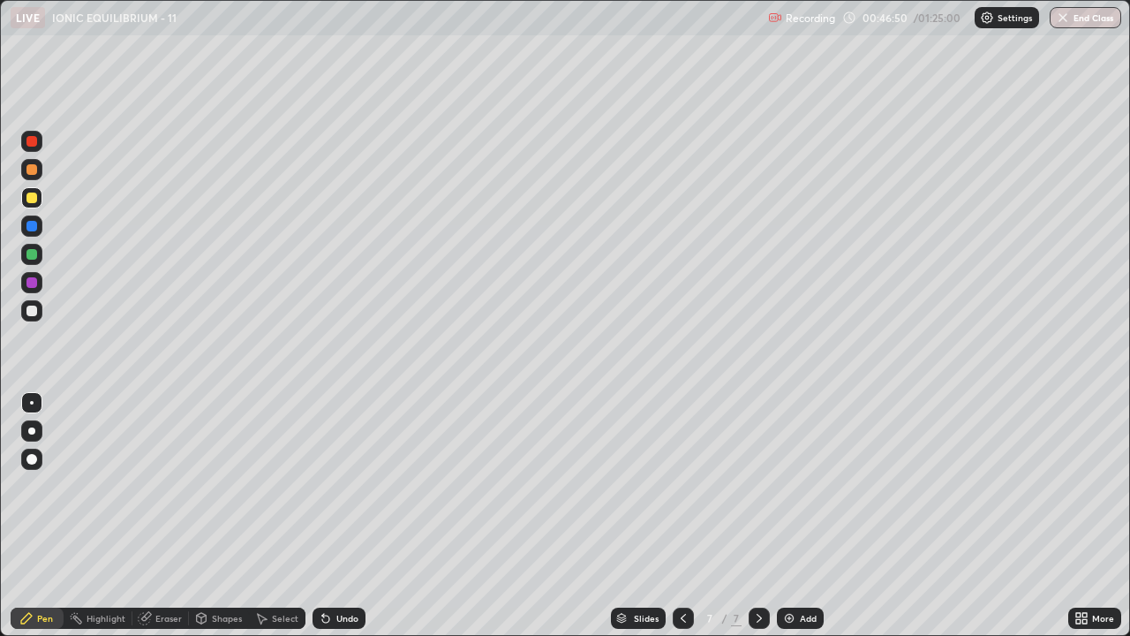
click at [339, 516] on div "Undo" at bounding box center [347, 618] width 22 height 9
click at [331, 516] on div "Undo" at bounding box center [338, 617] width 53 height 21
click at [336, 516] on div "Undo" at bounding box center [347, 618] width 22 height 9
click at [267, 516] on div "Select" at bounding box center [277, 617] width 56 height 21
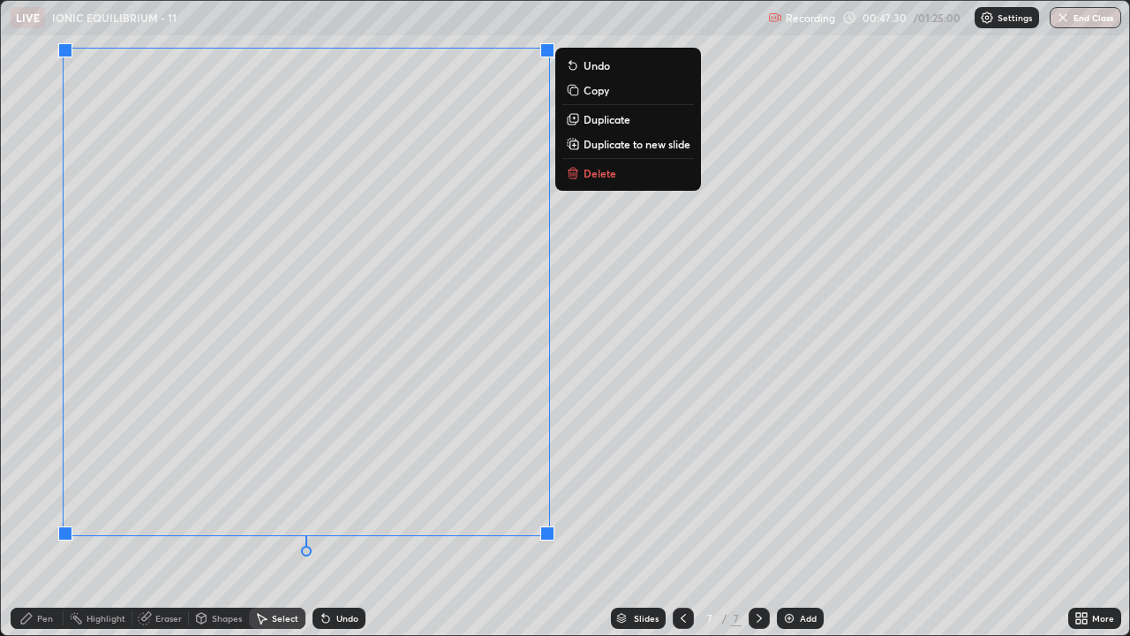
click at [622, 148] on p "Duplicate to new slide" at bounding box center [636, 144] width 107 height 14
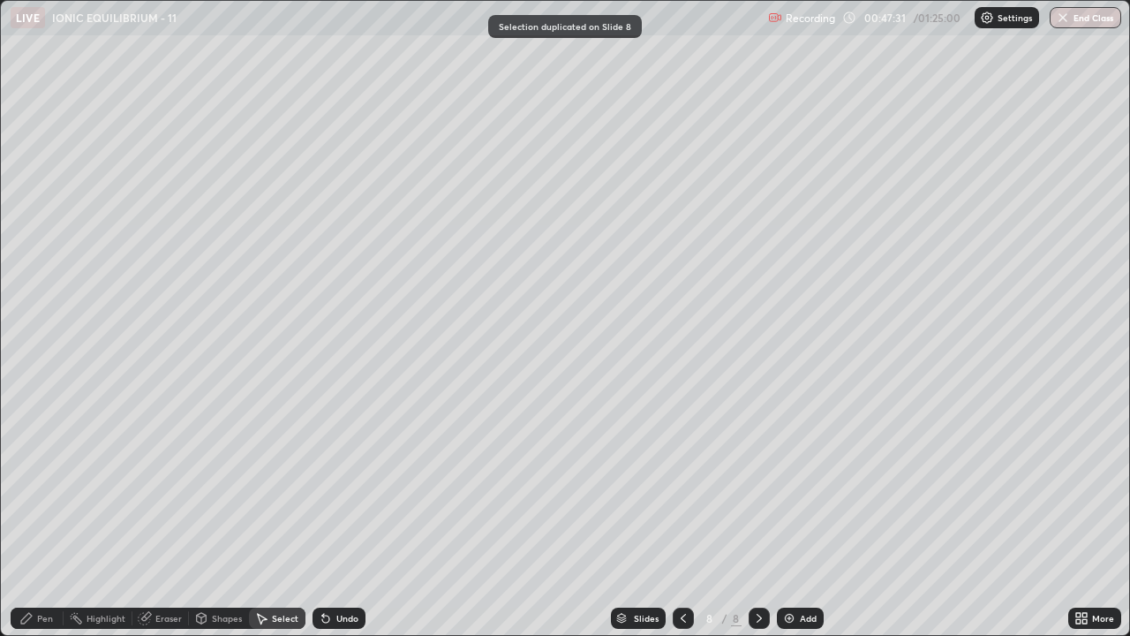
click at [56, 516] on div "Pen" at bounding box center [37, 617] width 53 height 21
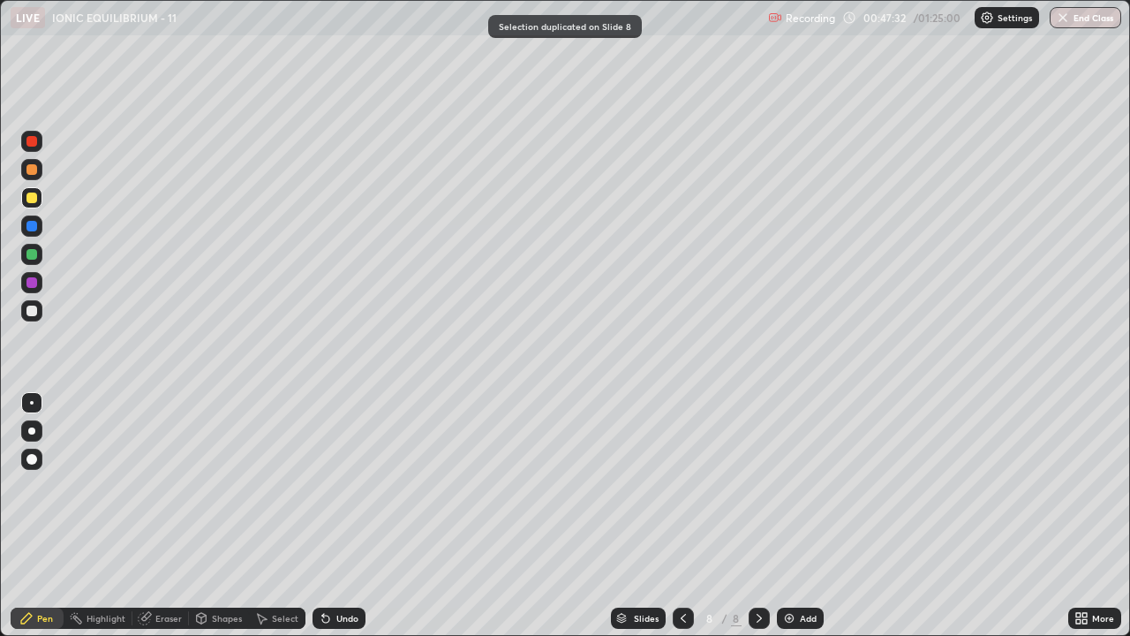
click at [31, 202] on div at bounding box center [31, 197] width 11 height 11
click at [27, 310] on div at bounding box center [31, 310] width 11 height 11
click at [33, 199] on div at bounding box center [31, 197] width 11 height 11
click at [346, 516] on div "Undo" at bounding box center [347, 618] width 22 height 9
click at [340, 516] on div "Undo" at bounding box center [347, 618] width 22 height 9
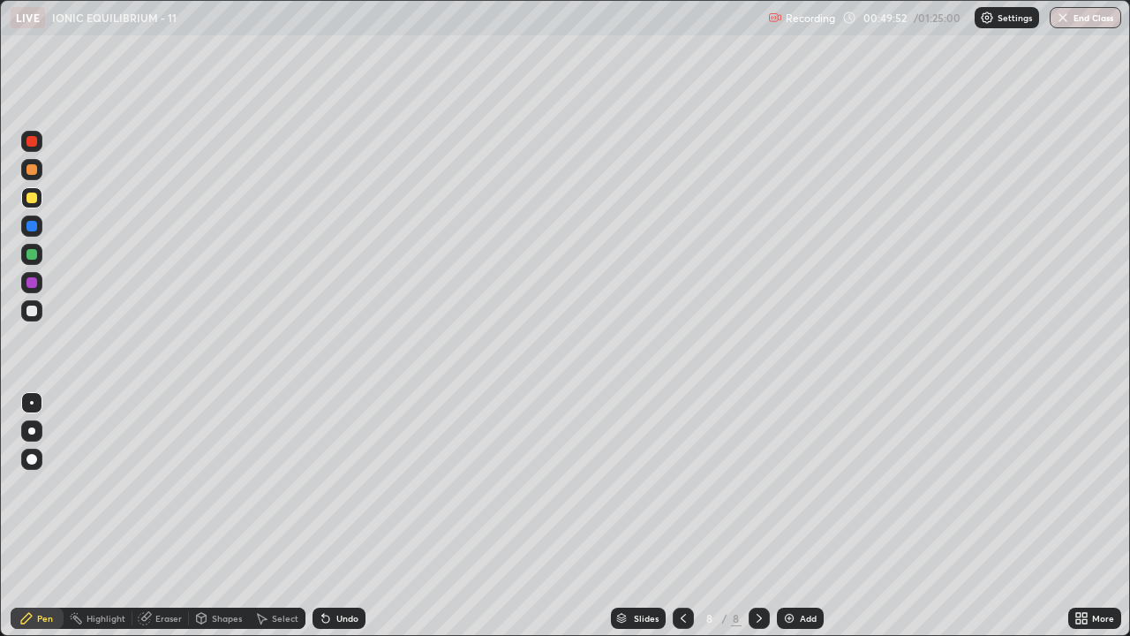
click at [25, 315] on div at bounding box center [31, 310] width 21 height 21
click at [337, 516] on div "Undo" at bounding box center [347, 618] width 22 height 9
click at [340, 516] on div "Undo" at bounding box center [347, 618] width 22 height 9
click at [339, 516] on div "Undo" at bounding box center [347, 618] width 22 height 9
click at [333, 516] on div "Undo" at bounding box center [338, 617] width 53 height 21
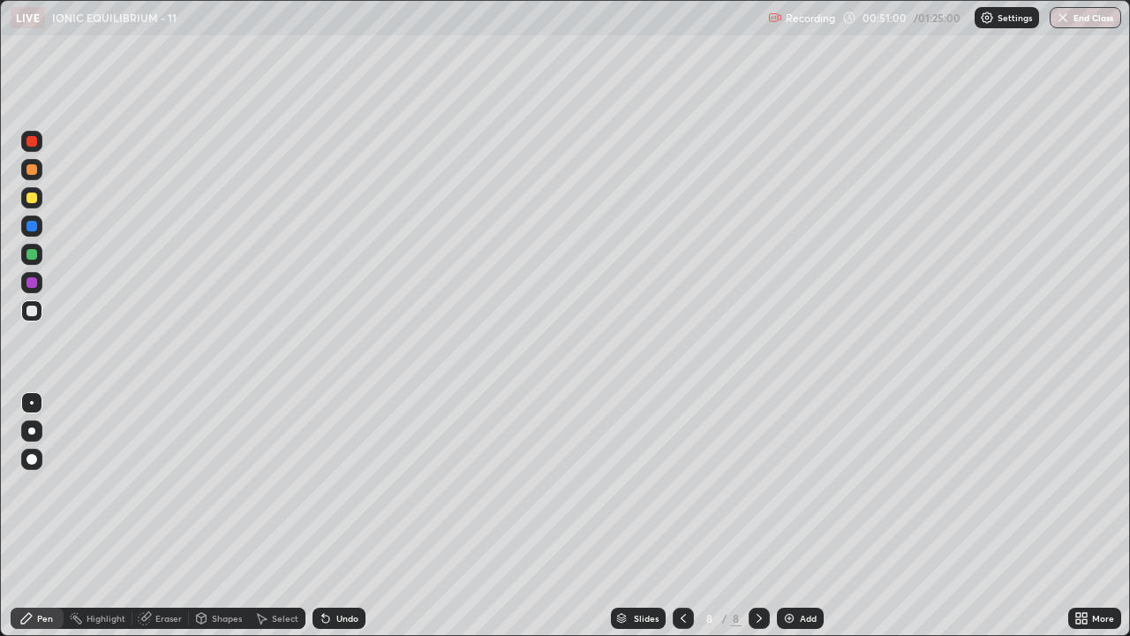
click at [329, 516] on icon at bounding box center [326, 618] width 14 height 14
click at [331, 516] on div "Undo" at bounding box center [338, 617] width 53 height 21
click at [329, 516] on icon at bounding box center [326, 618] width 14 height 14
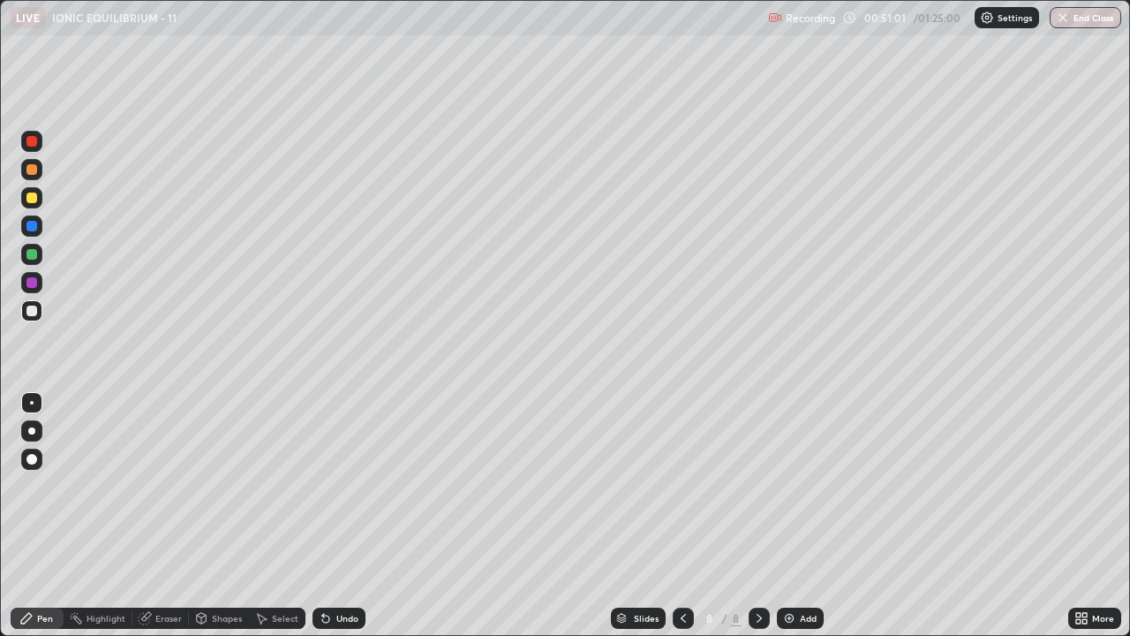
click at [323, 516] on icon at bounding box center [325, 618] width 7 height 7
click at [324, 516] on icon at bounding box center [325, 618] width 7 height 7
click at [323, 516] on icon at bounding box center [325, 618] width 7 height 7
click at [322, 516] on icon at bounding box center [325, 618] width 7 height 7
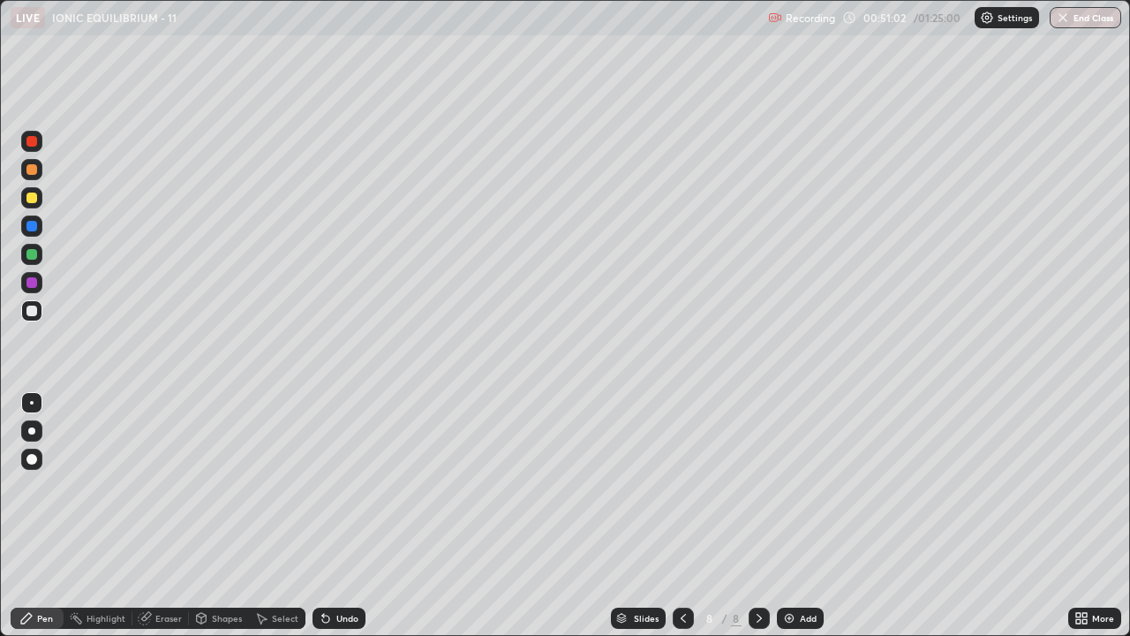
click at [322, 516] on icon at bounding box center [325, 618] width 7 height 7
click at [323, 516] on icon at bounding box center [325, 618] width 7 height 7
click at [322, 516] on icon at bounding box center [325, 618] width 7 height 7
click at [27, 252] on div at bounding box center [31, 254] width 11 height 11
click at [30, 199] on div at bounding box center [31, 197] width 11 height 11
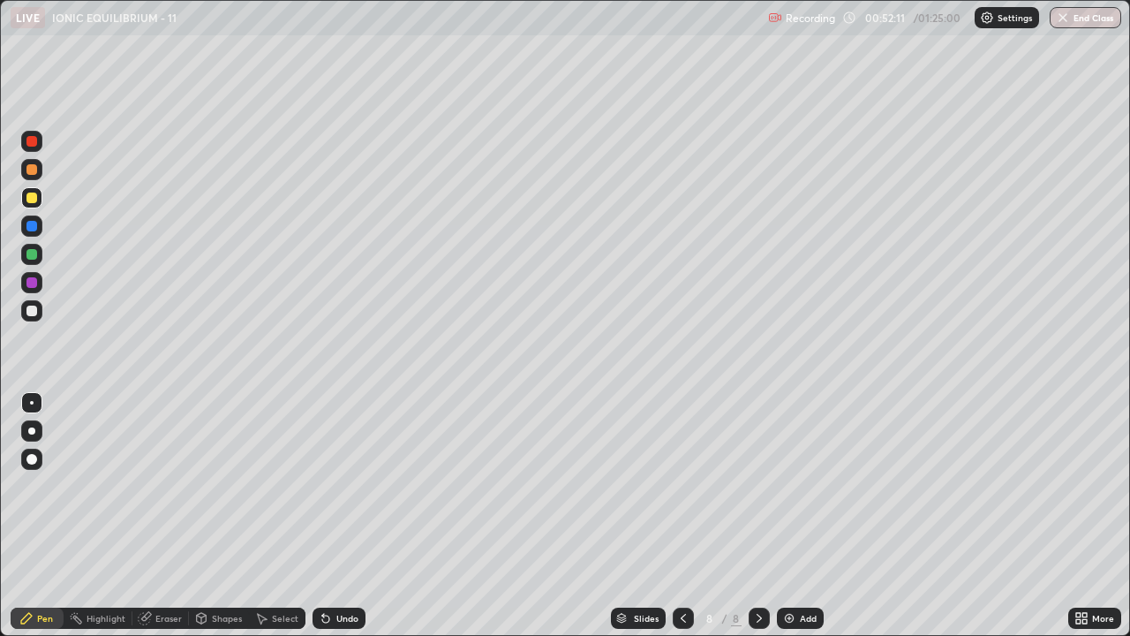
click at [339, 516] on div "Undo" at bounding box center [347, 618] width 22 height 9
click at [260, 516] on icon at bounding box center [263, 619] width 10 height 11
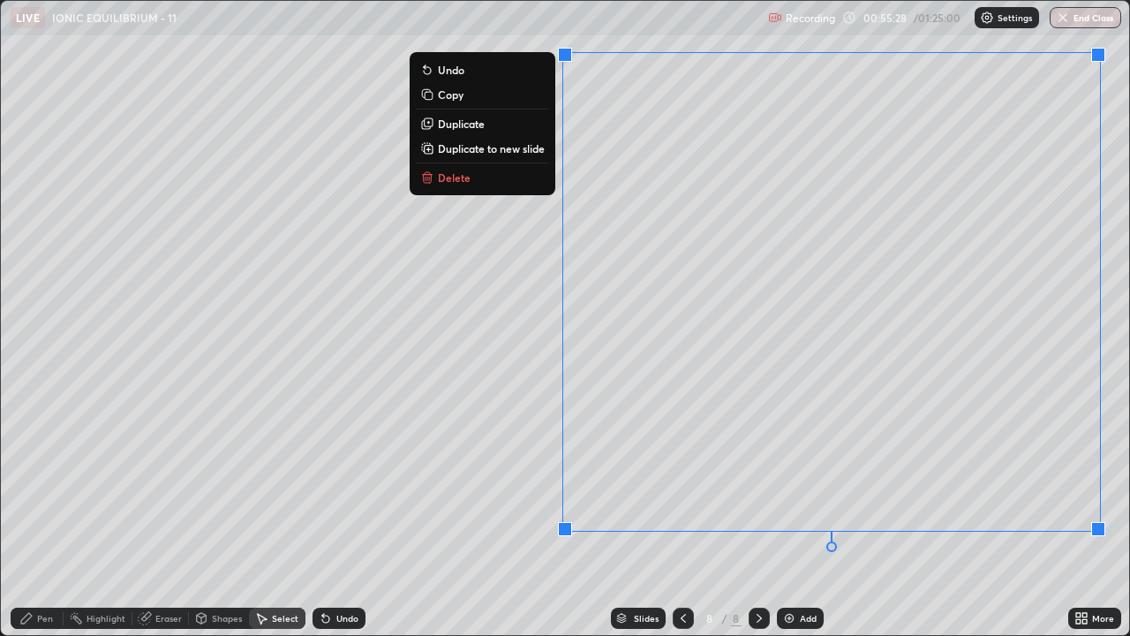
click at [546, 147] on button "Duplicate to new slide" at bounding box center [483, 148] width 132 height 21
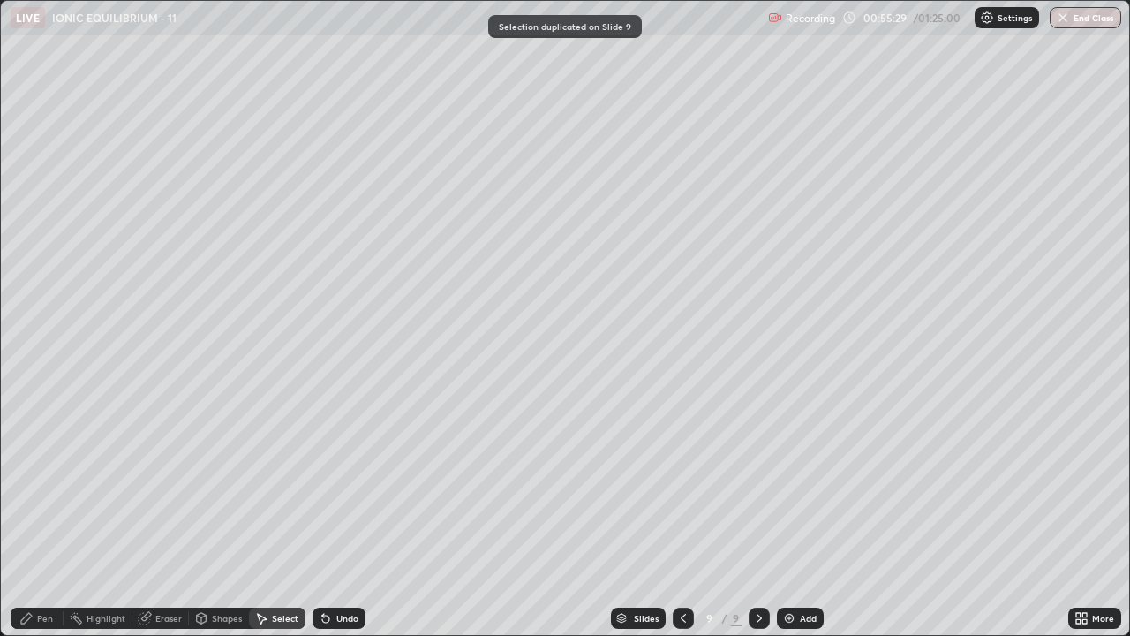
click at [48, 516] on div "Pen" at bounding box center [37, 617] width 53 height 21
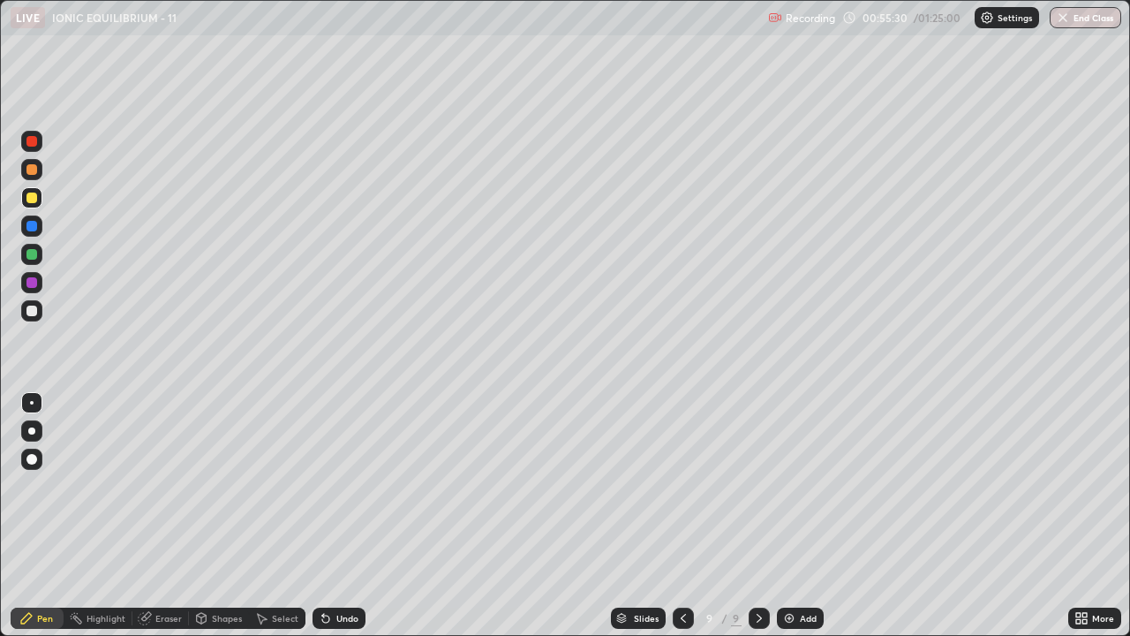
click at [34, 193] on div at bounding box center [31, 197] width 11 height 11
click at [326, 516] on icon at bounding box center [325, 618] width 7 height 7
click at [322, 516] on icon at bounding box center [323, 615] width 2 height 2
click at [327, 516] on icon at bounding box center [326, 618] width 14 height 14
click at [269, 516] on div "Select" at bounding box center [277, 617] width 56 height 21
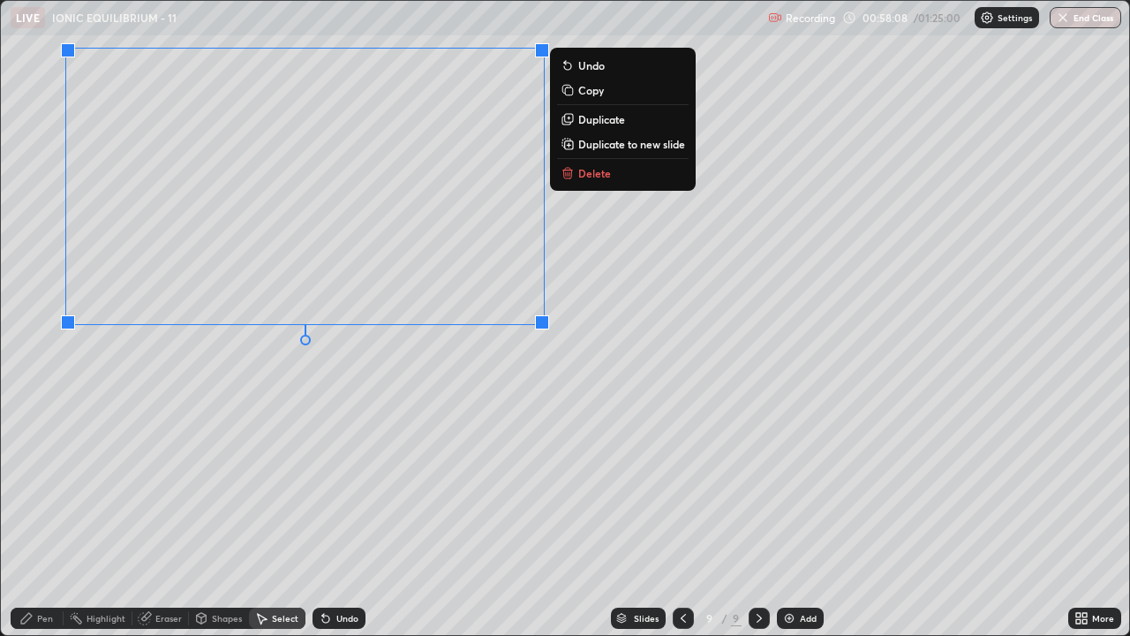
click at [599, 147] on p "Duplicate to new slide" at bounding box center [631, 144] width 107 height 14
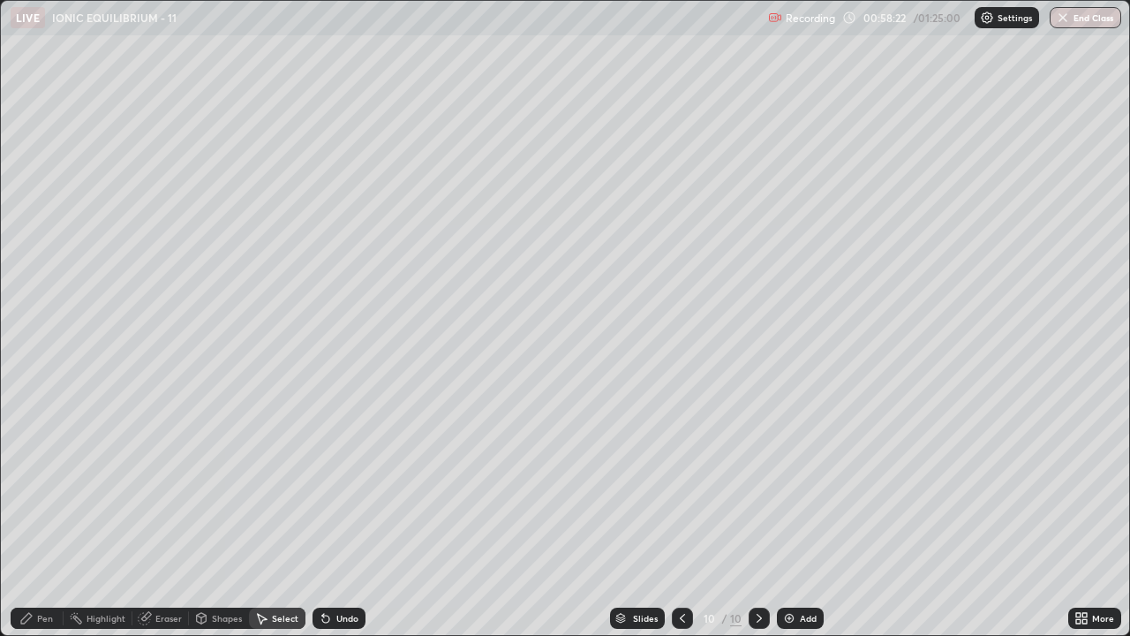
click at [29, 516] on icon at bounding box center [26, 618] width 11 height 11
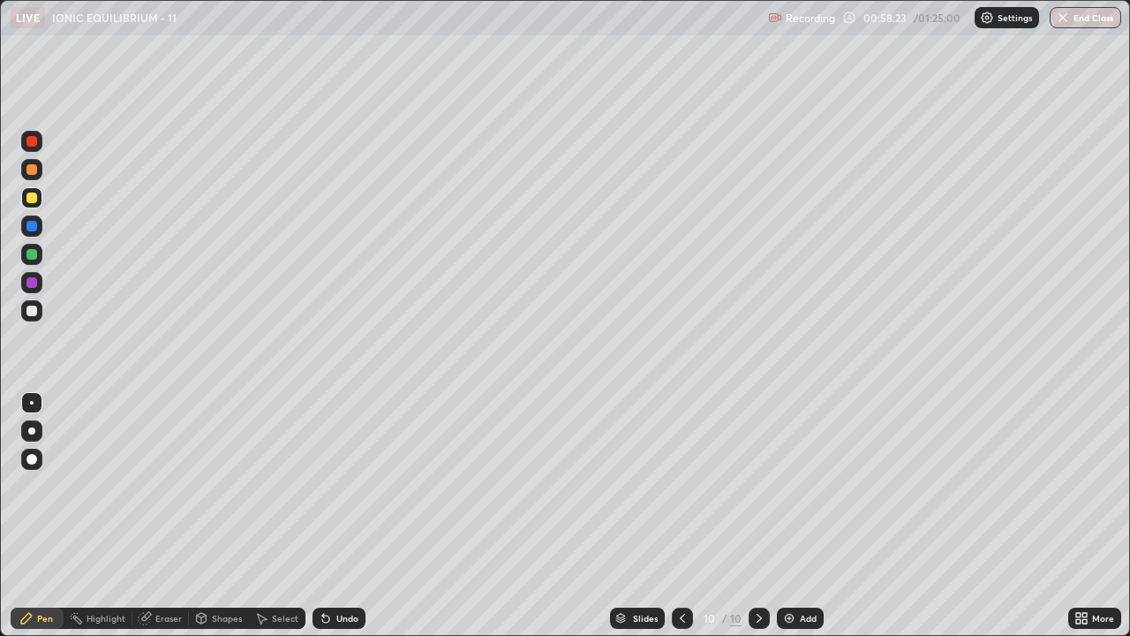
click at [26, 320] on div at bounding box center [31, 310] width 21 height 21
click at [350, 516] on div "Undo" at bounding box center [347, 618] width 22 height 9
click at [345, 516] on div "Undo" at bounding box center [347, 618] width 22 height 9
click at [343, 516] on div "Undo" at bounding box center [338, 617] width 53 height 21
click at [34, 201] on div at bounding box center [31, 197] width 11 height 11
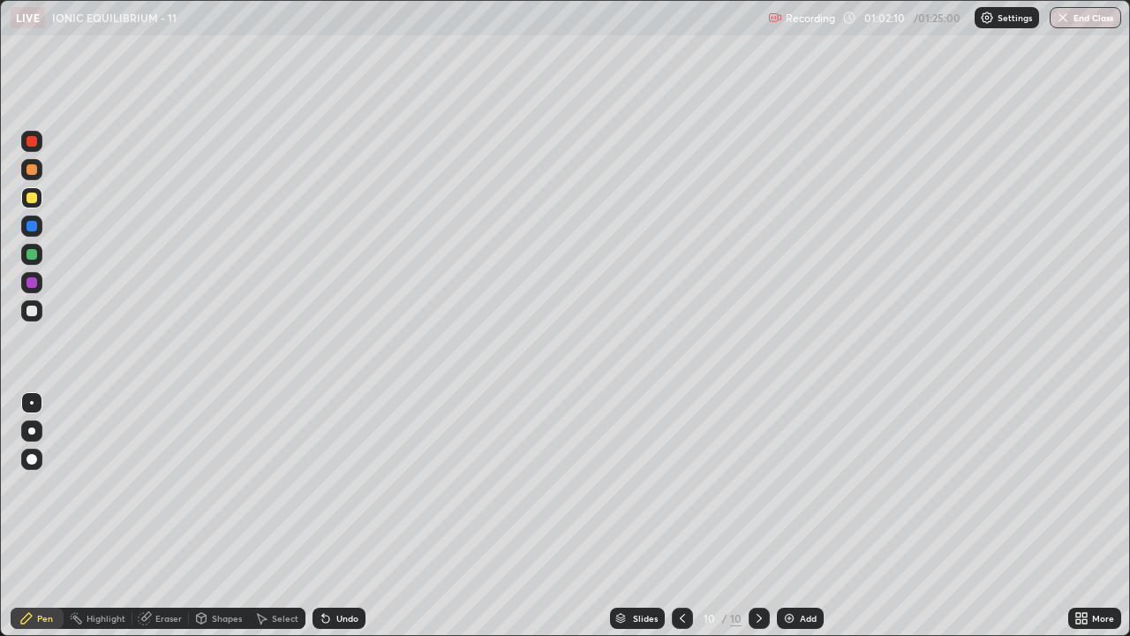
click at [160, 516] on div "Eraser" at bounding box center [160, 617] width 56 height 35
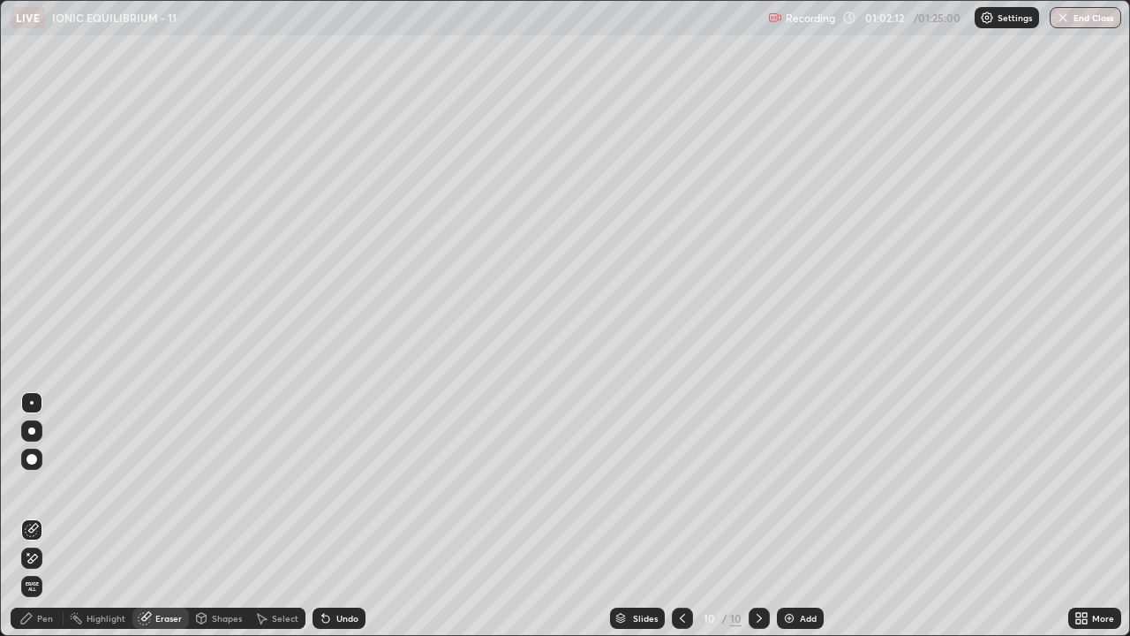
click at [32, 516] on icon at bounding box center [26, 618] width 11 height 11
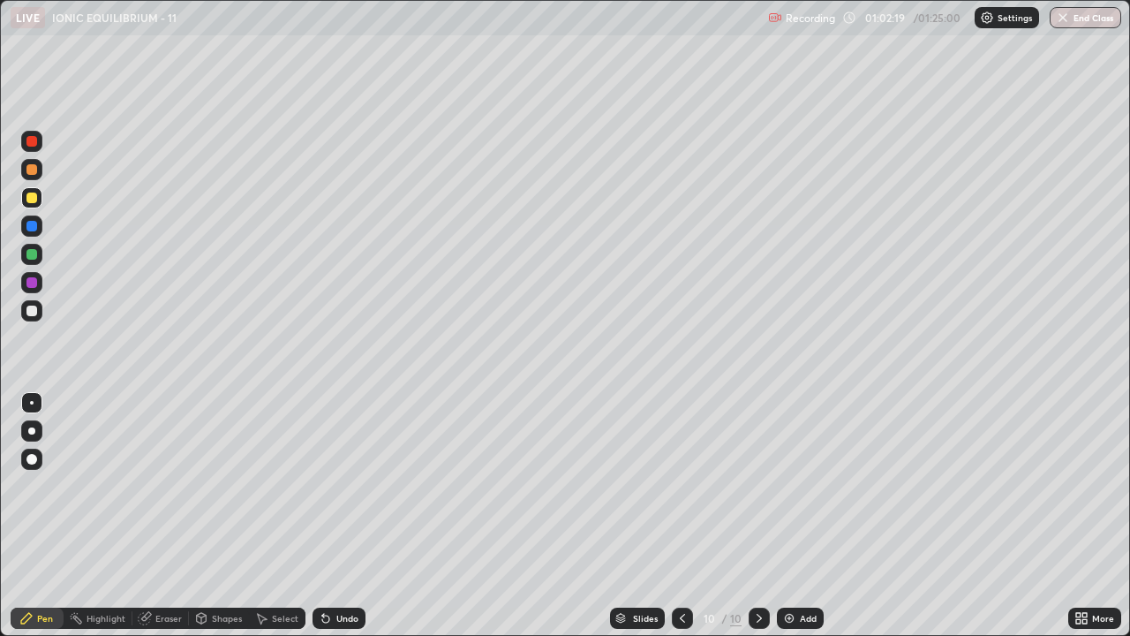
click at [31, 307] on div at bounding box center [31, 310] width 11 height 11
click at [286, 516] on div "Select" at bounding box center [277, 617] width 56 height 21
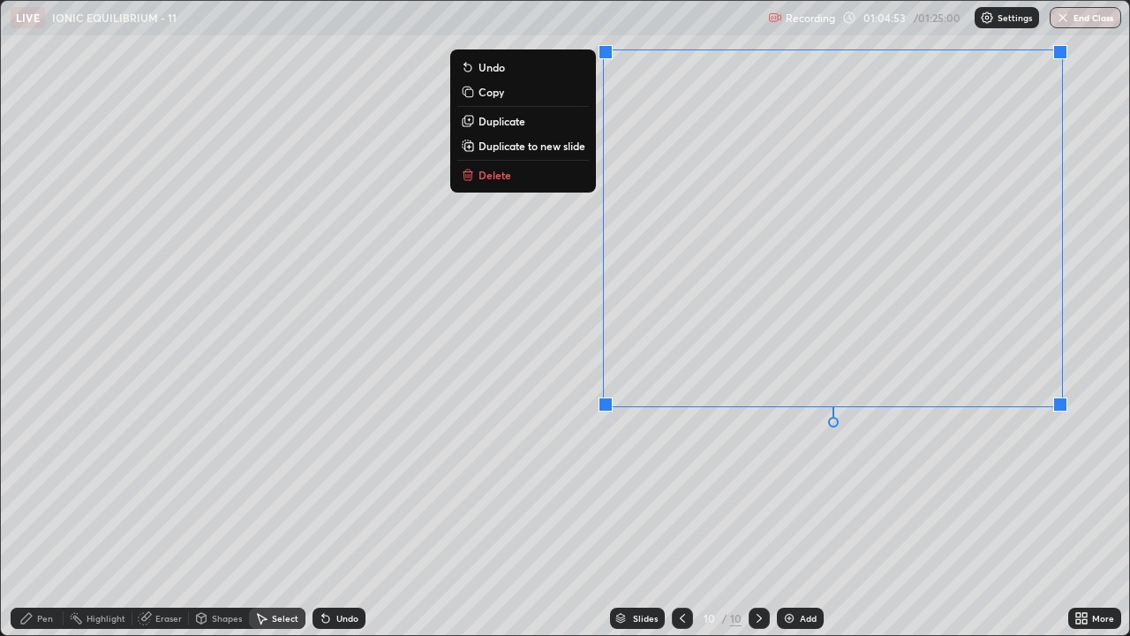
click at [576, 149] on p "Duplicate to new slide" at bounding box center [531, 146] width 107 height 14
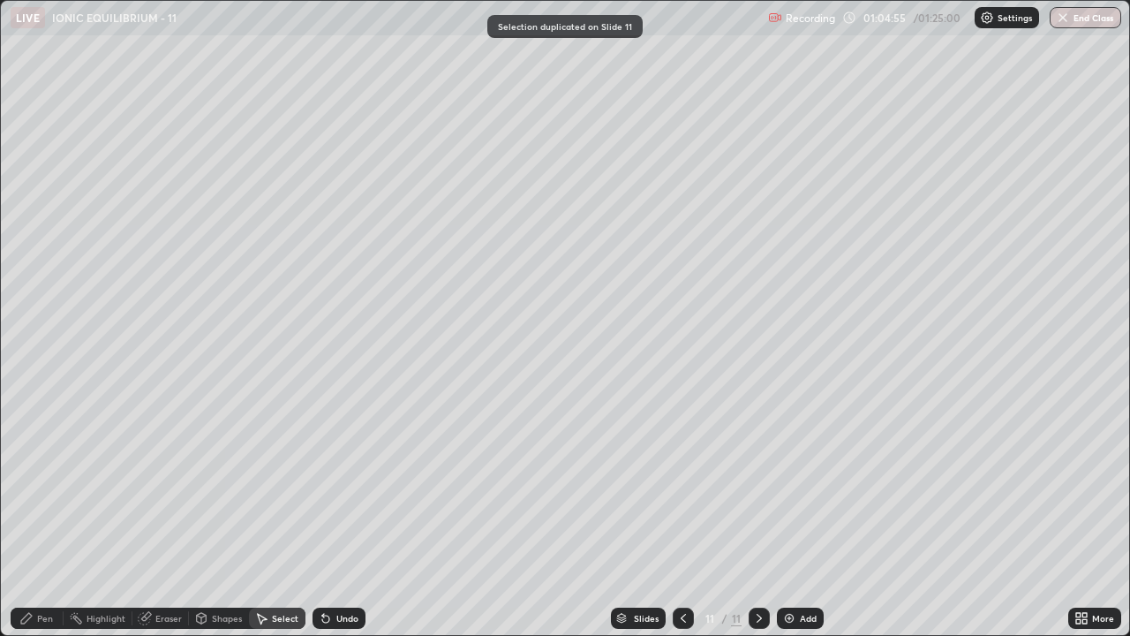
click at [36, 516] on div "Pen" at bounding box center [37, 617] width 53 height 21
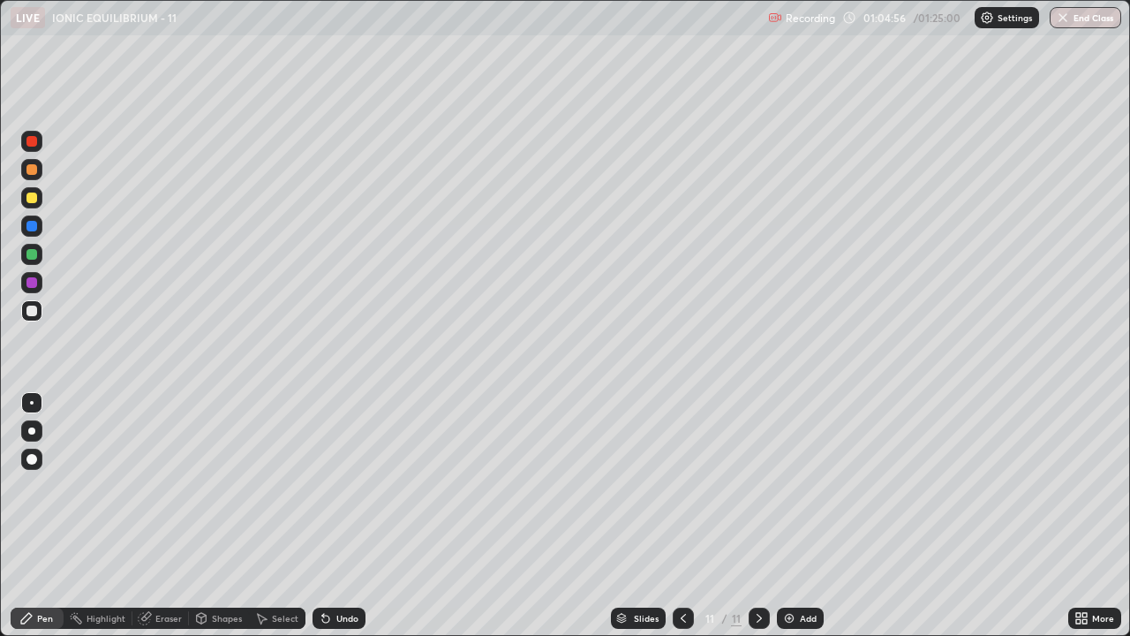
click at [33, 201] on div at bounding box center [31, 197] width 11 height 11
click at [336, 516] on div "Undo" at bounding box center [347, 618] width 22 height 9
click at [34, 311] on div at bounding box center [31, 310] width 11 height 11
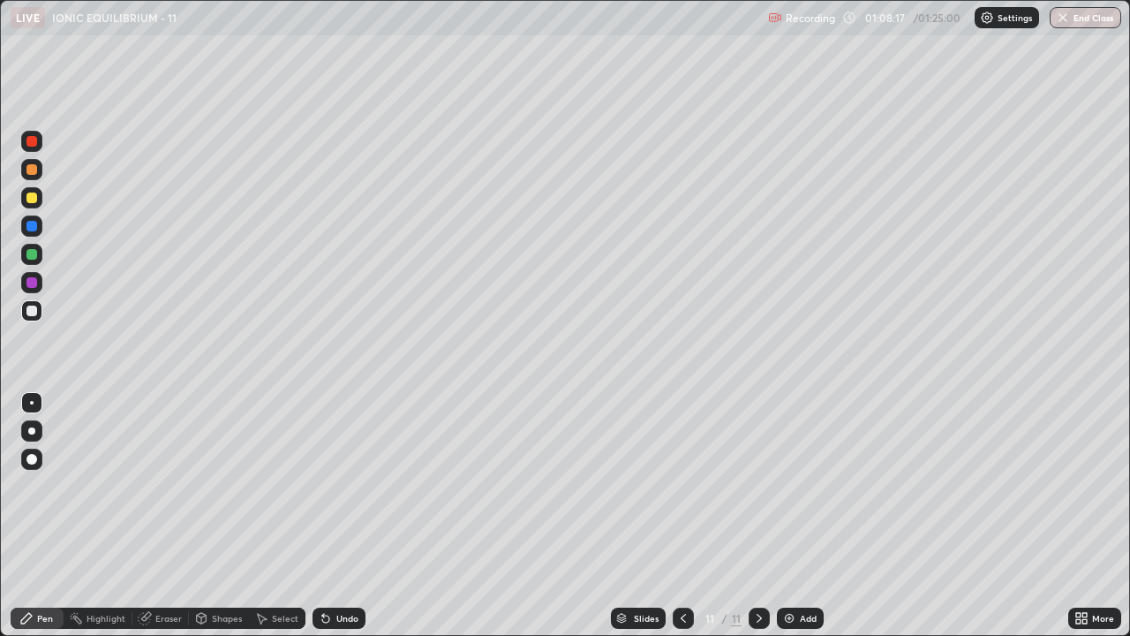
click at [336, 516] on div "Undo" at bounding box center [347, 618] width 22 height 9
click at [324, 516] on icon at bounding box center [325, 618] width 7 height 7
click at [32, 257] on div at bounding box center [31, 254] width 11 height 11
click at [32, 312] on div at bounding box center [31, 310] width 11 height 11
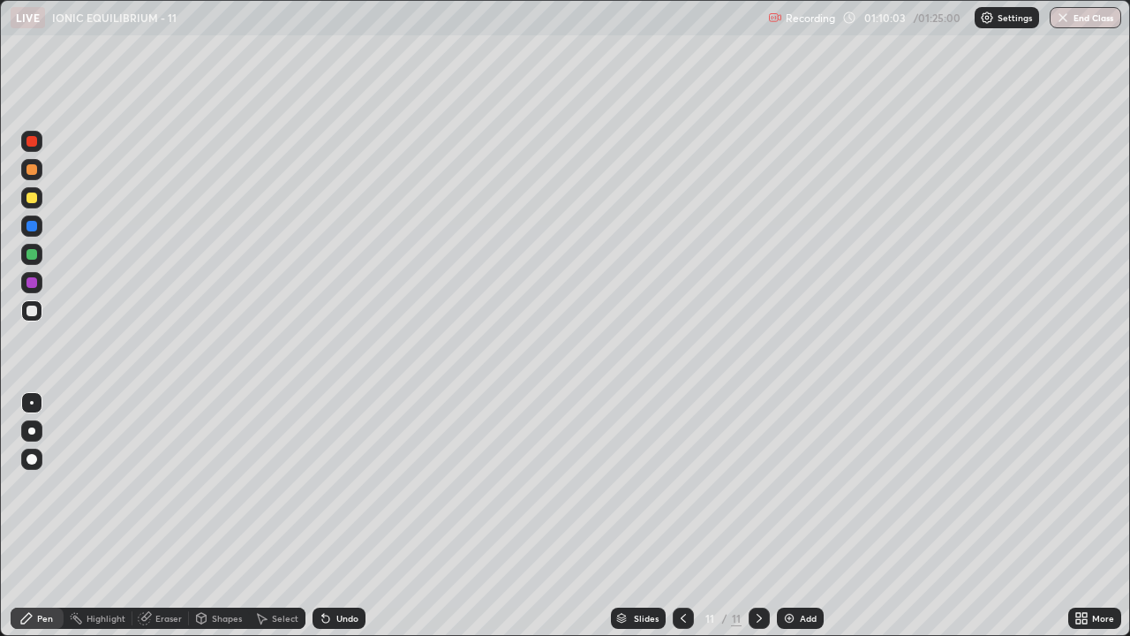
click at [274, 516] on div "Select" at bounding box center [277, 617] width 56 height 21
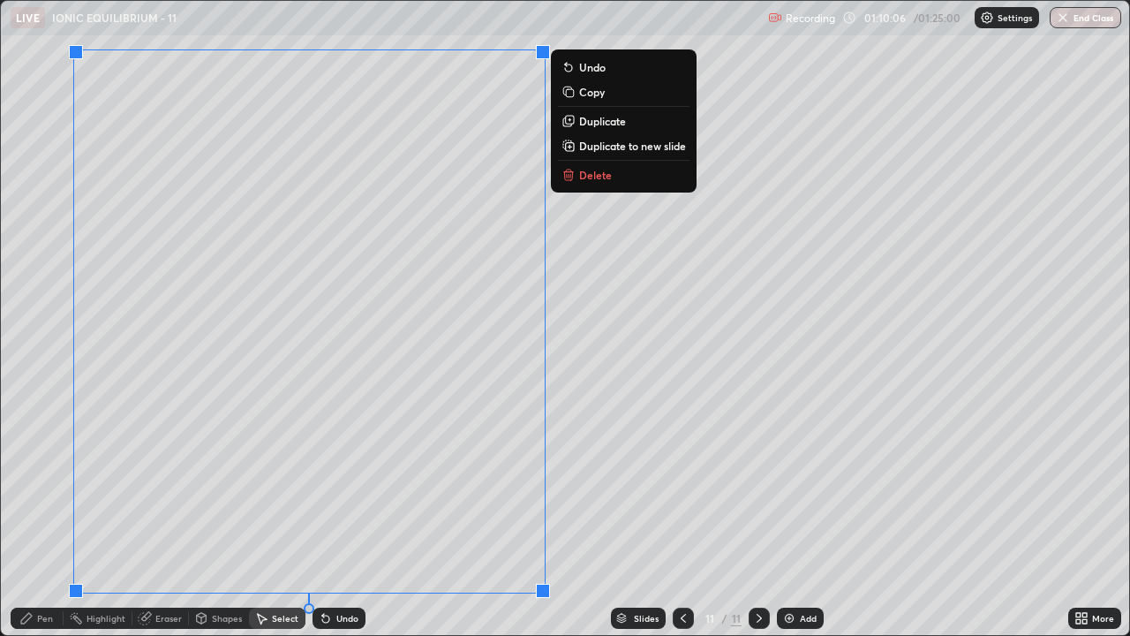
click at [616, 148] on p "Duplicate to new slide" at bounding box center [632, 146] width 107 height 14
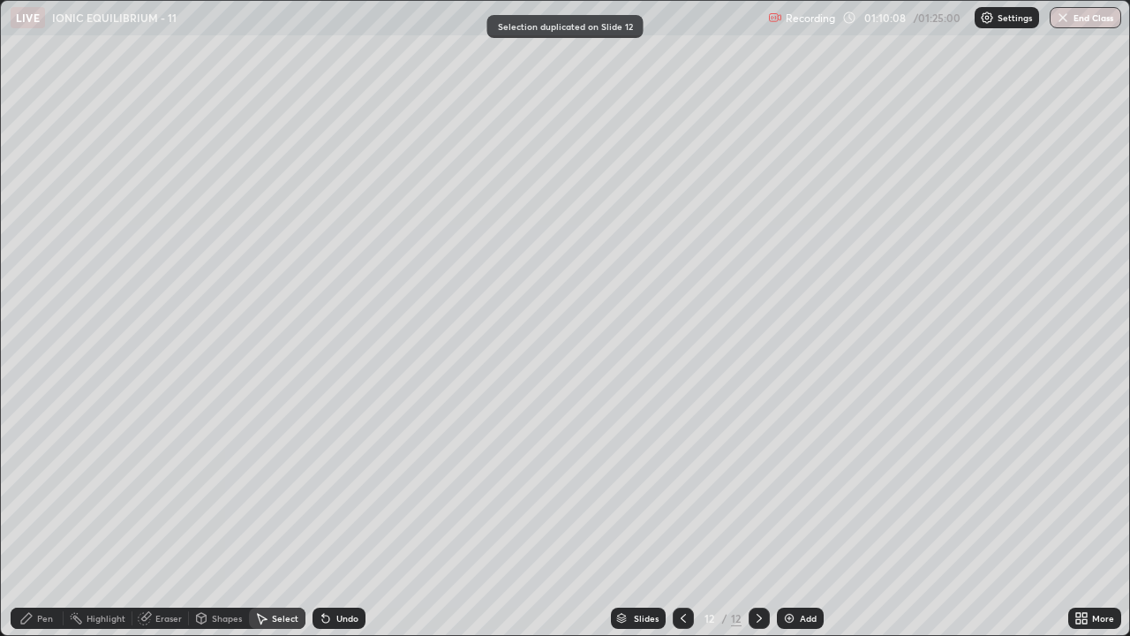
click at [44, 516] on div "Pen" at bounding box center [37, 617] width 53 height 21
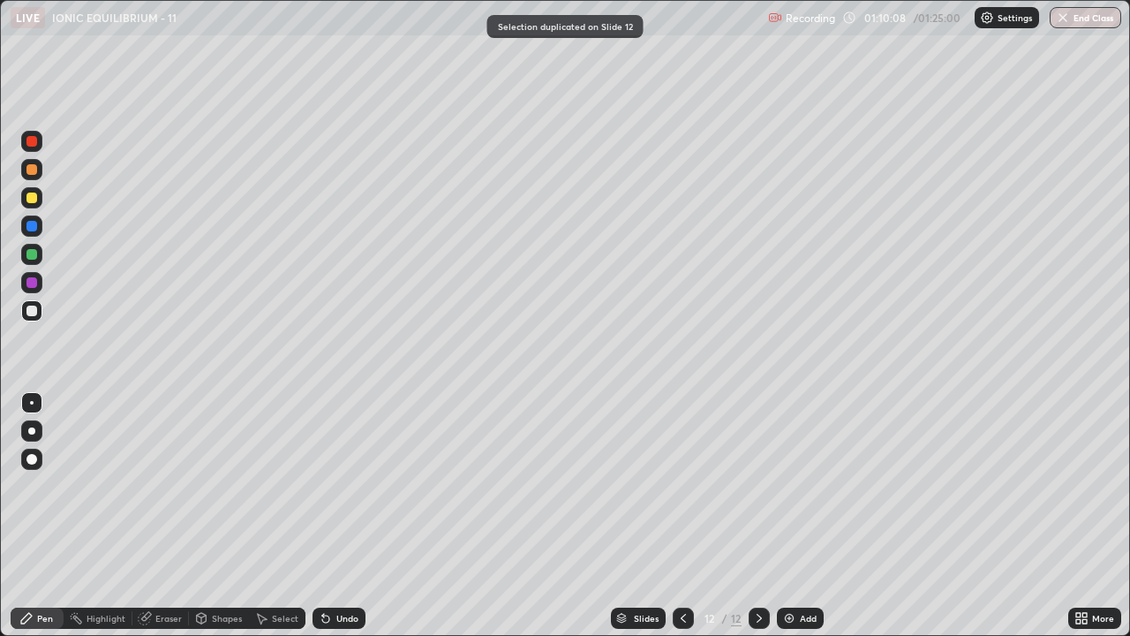
click at [31, 197] on div at bounding box center [31, 197] width 11 height 11
click at [33, 312] on div at bounding box center [31, 310] width 11 height 11
click at [353, 516] on div "Undo" at bounding box center [347, 618] width 22 height 9
click at [351, 516] on div "Undo" at bounding box center [347, 618] width 22 height 9
click at [29, 263] on div at bounding box center [31, 254] width 21 height 21
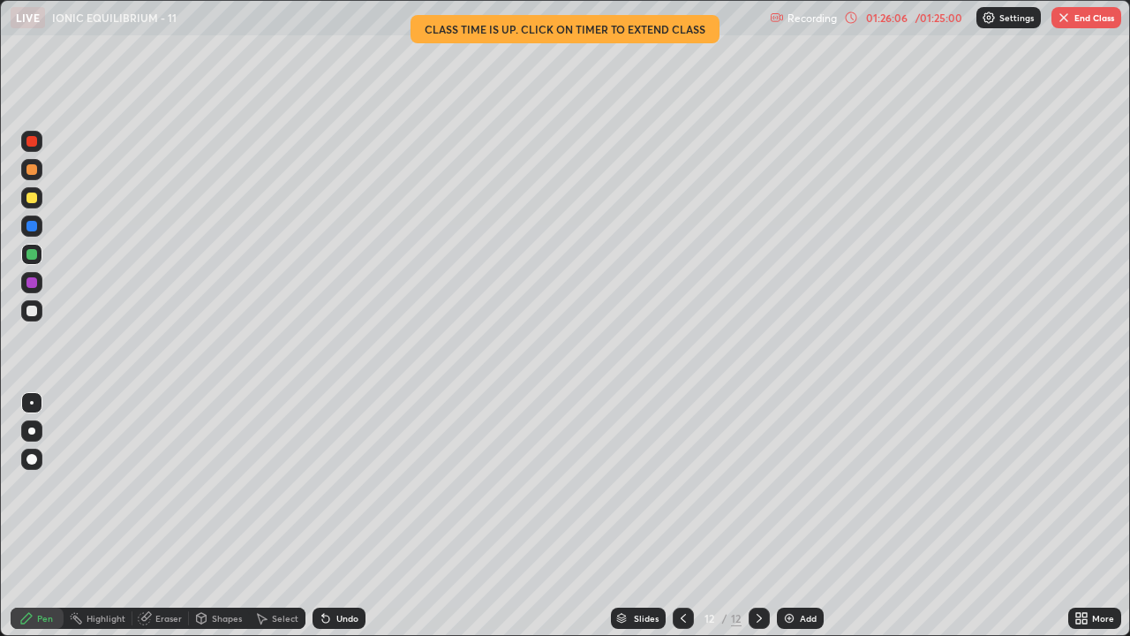
click at [1094, 17] on button "End Class" at bounding box center [1086, 17] width 70 height 21
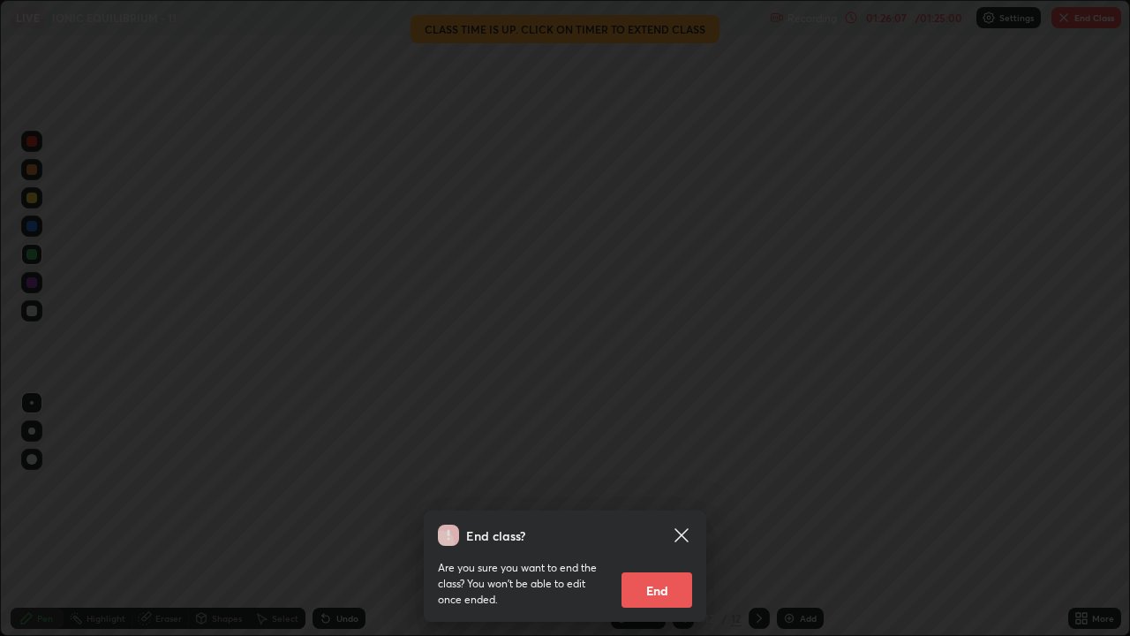
click at [662, 516] on button "End" at bounding box center [656, 589] width 71 height 35
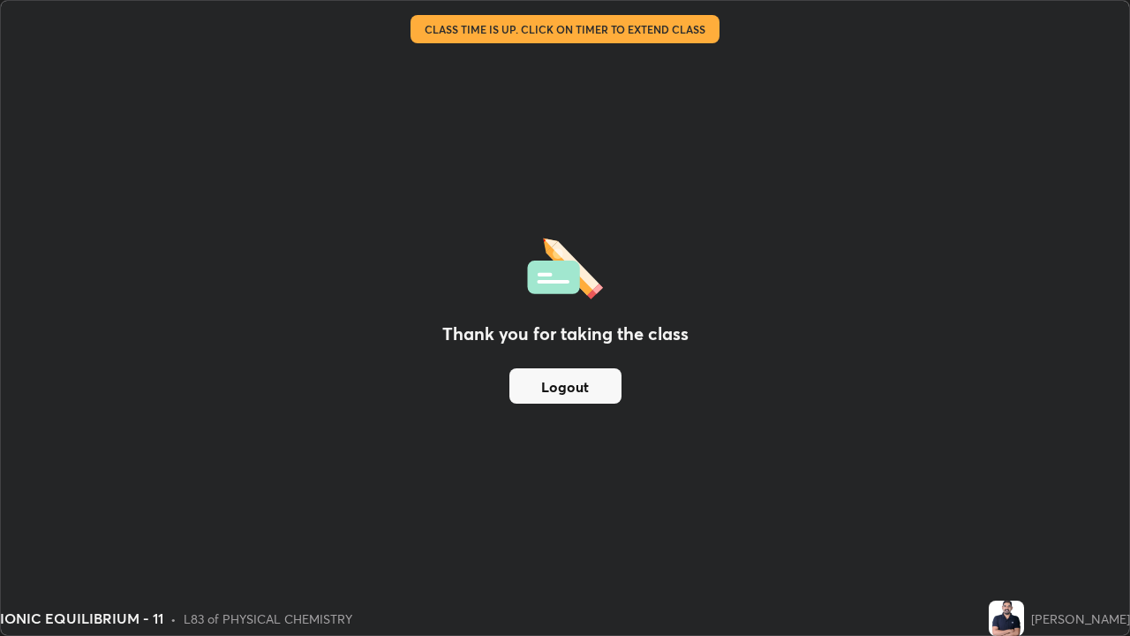
click at [598, 381] on button "Logout" at bounding box center [565, 385] width 112 height 35
